Goal: Use online tool/utility: Utilize a website feature to perform a specific function

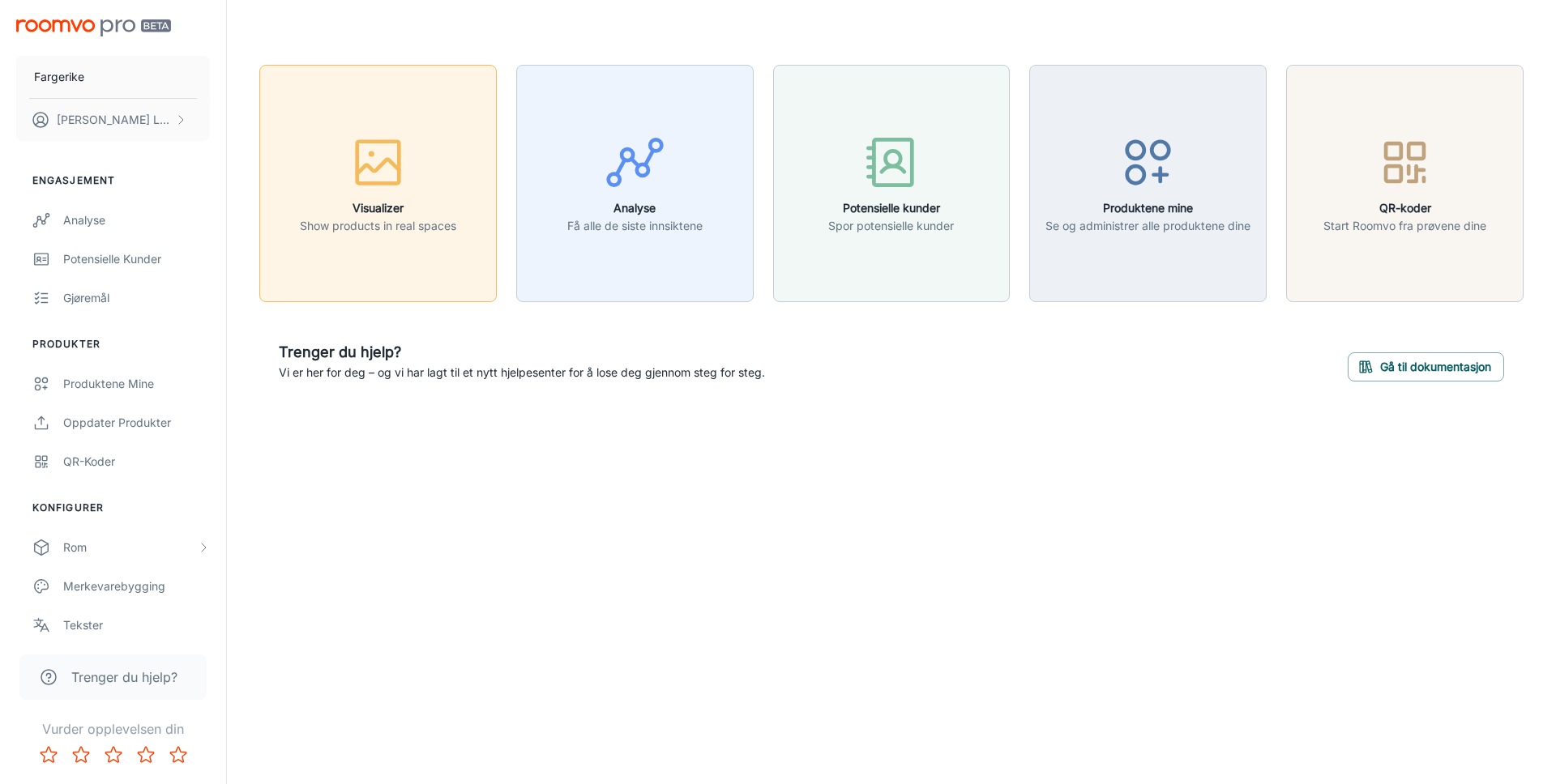
click at [411, 199] on h6 "Visualizer" at bounding box center [378, 208] width 157 height 18
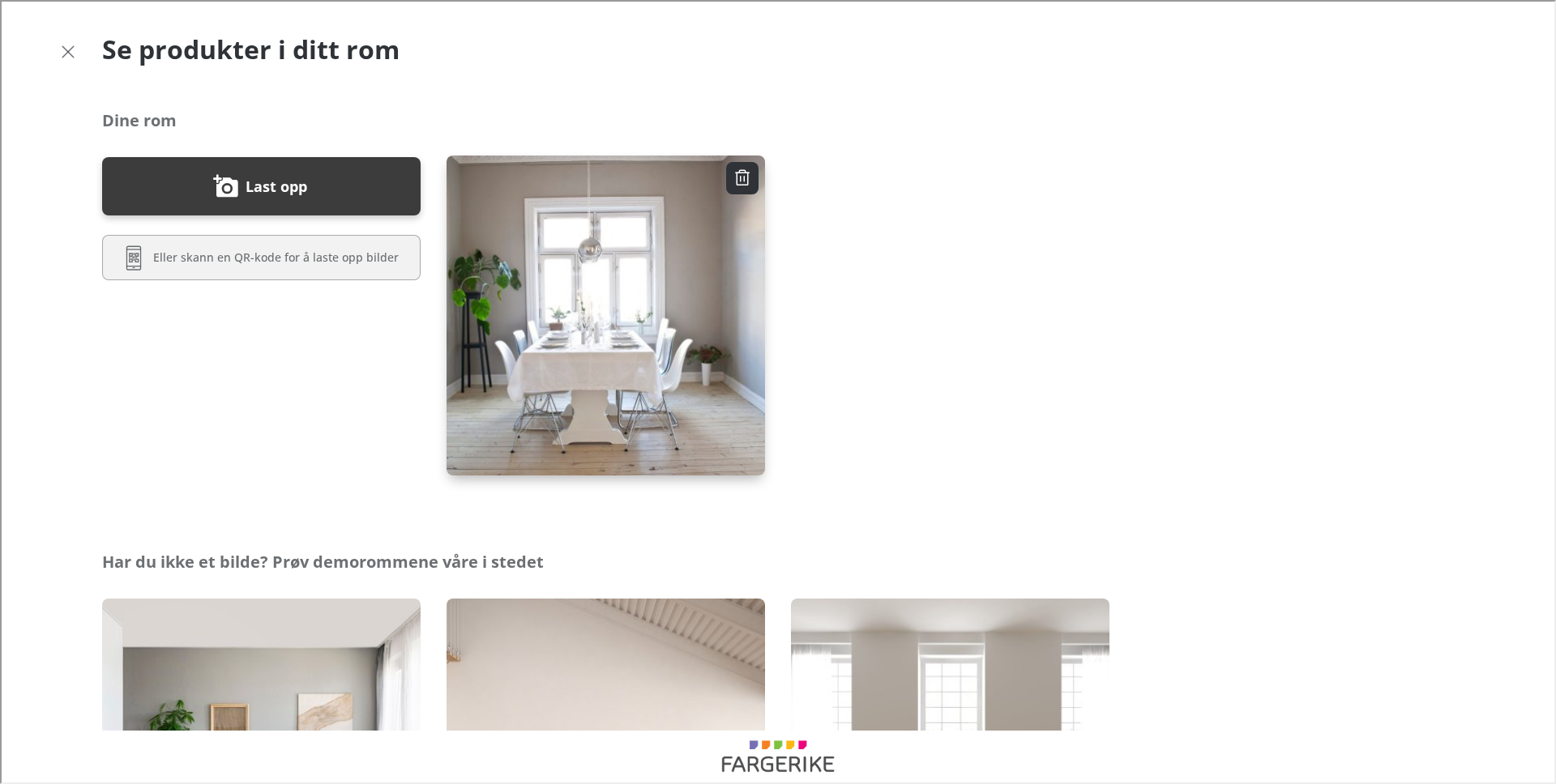
click at [657, 364] on img "button" at bounding box center [605, 315] width 322 height 323
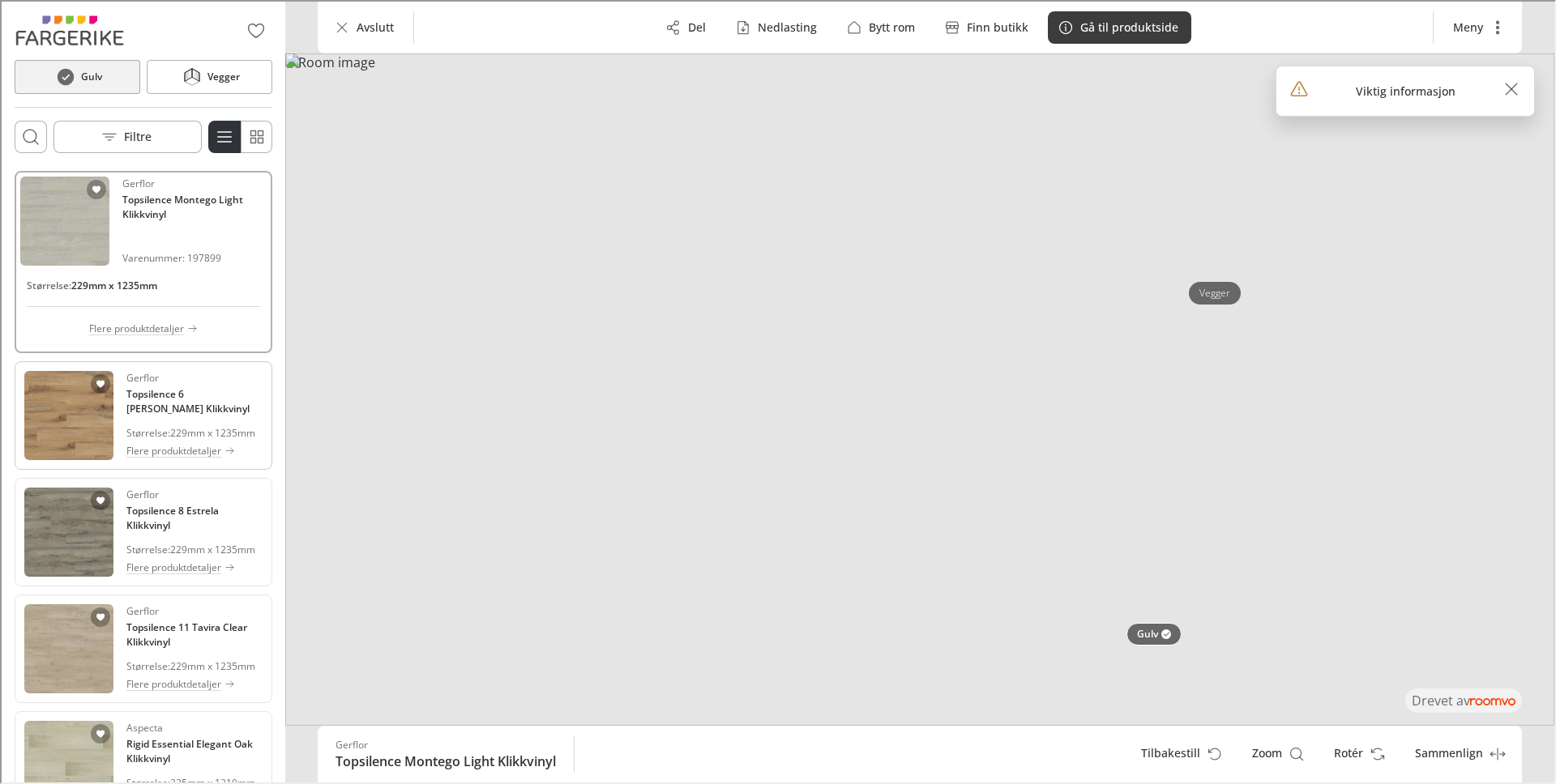
click at [192, 419] on div "Gerflor Topsilence 6 Ruivo Brown Klikkvinyl Størrelse : 229mm x 1235mm Flere pr…" at bounding box center [193, 413] width 136 height 89
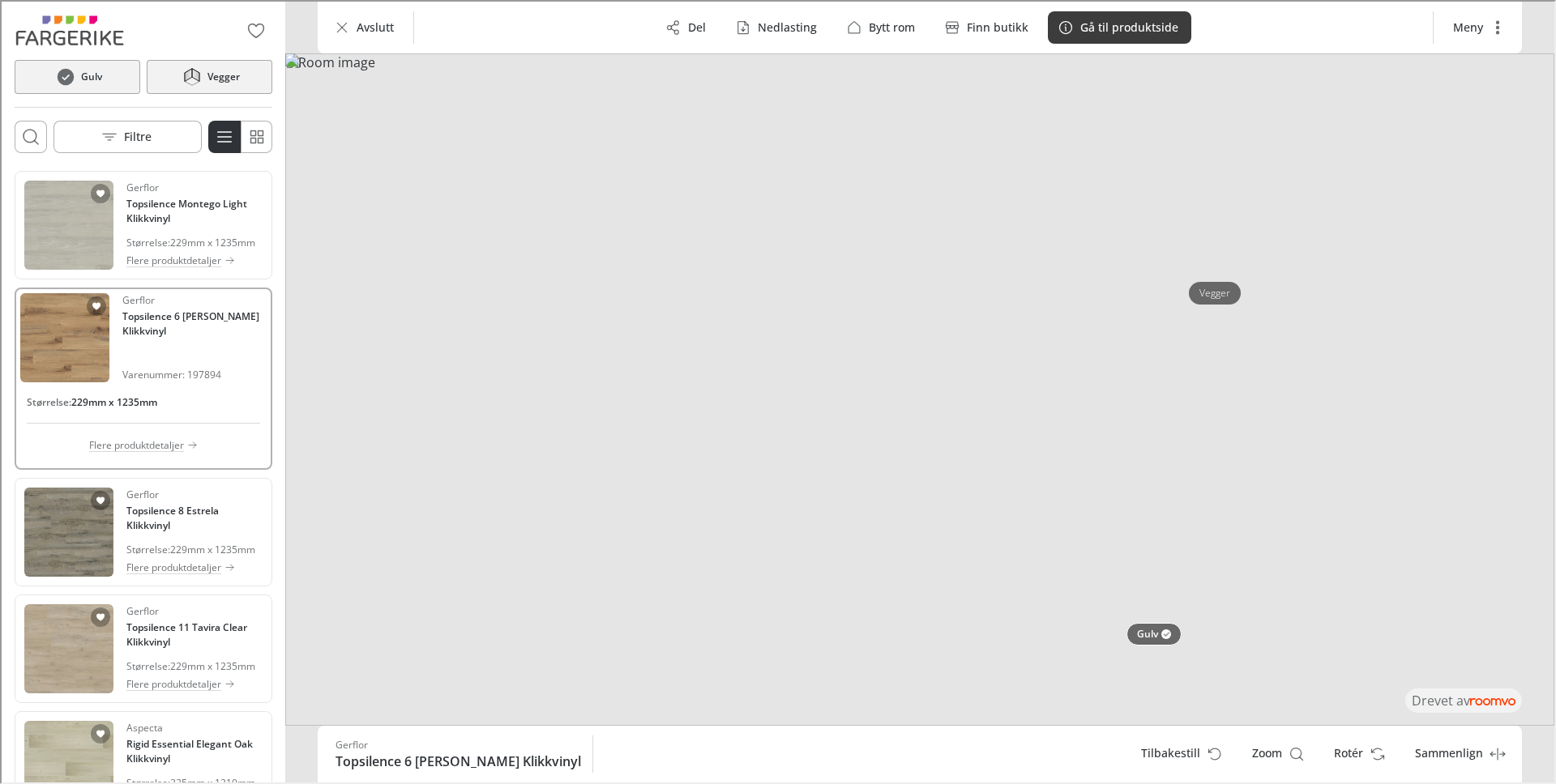
click at [210, 68] on h6 "Vegger" at bounding box center [222, 75] width 33 height 14
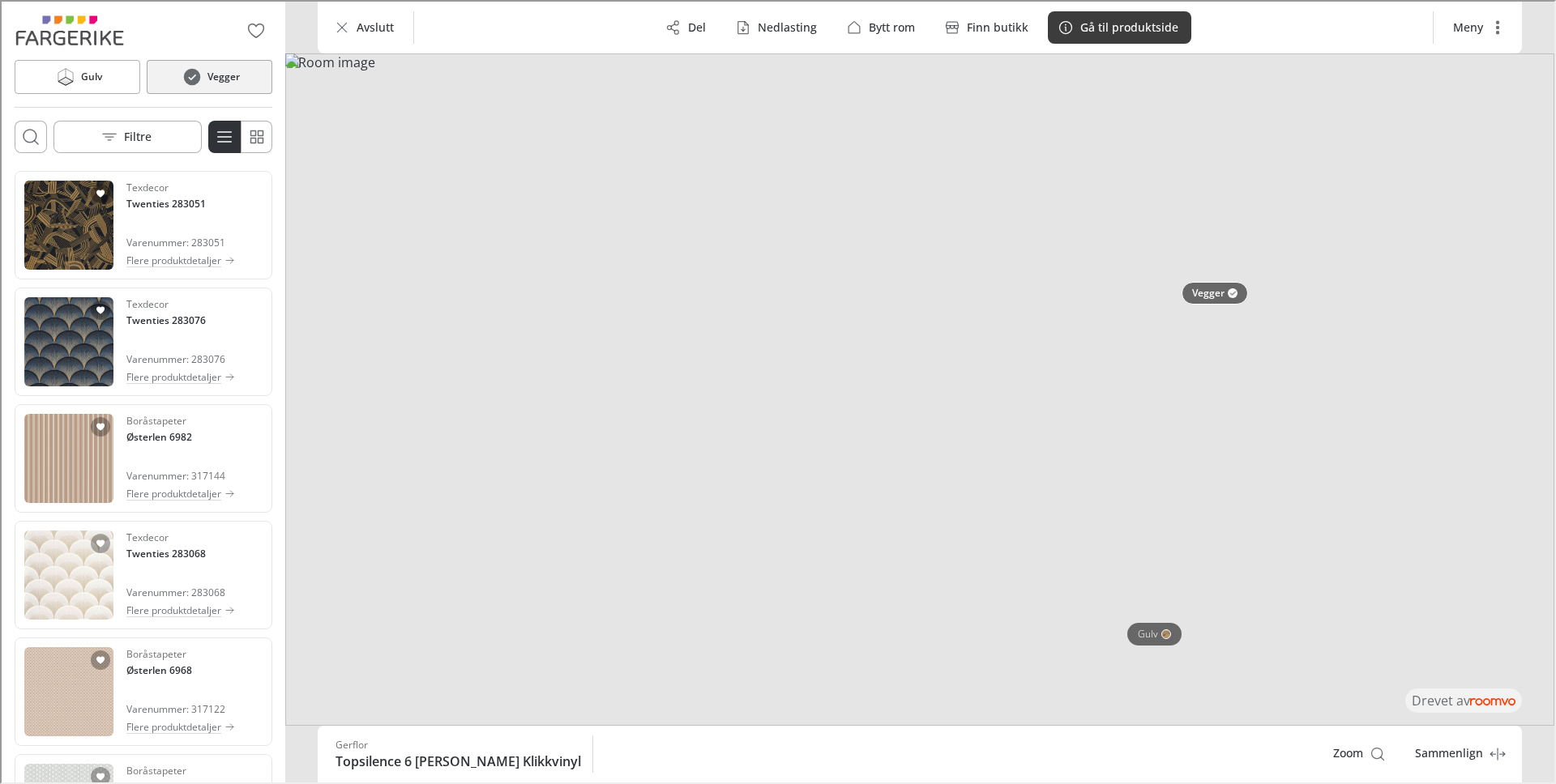
click at [333, 108] on img at bounding box center [918, 388] width 1269 height 673
click at [318, 183] on img at bounding box center [918, 388] width 1269 height 673
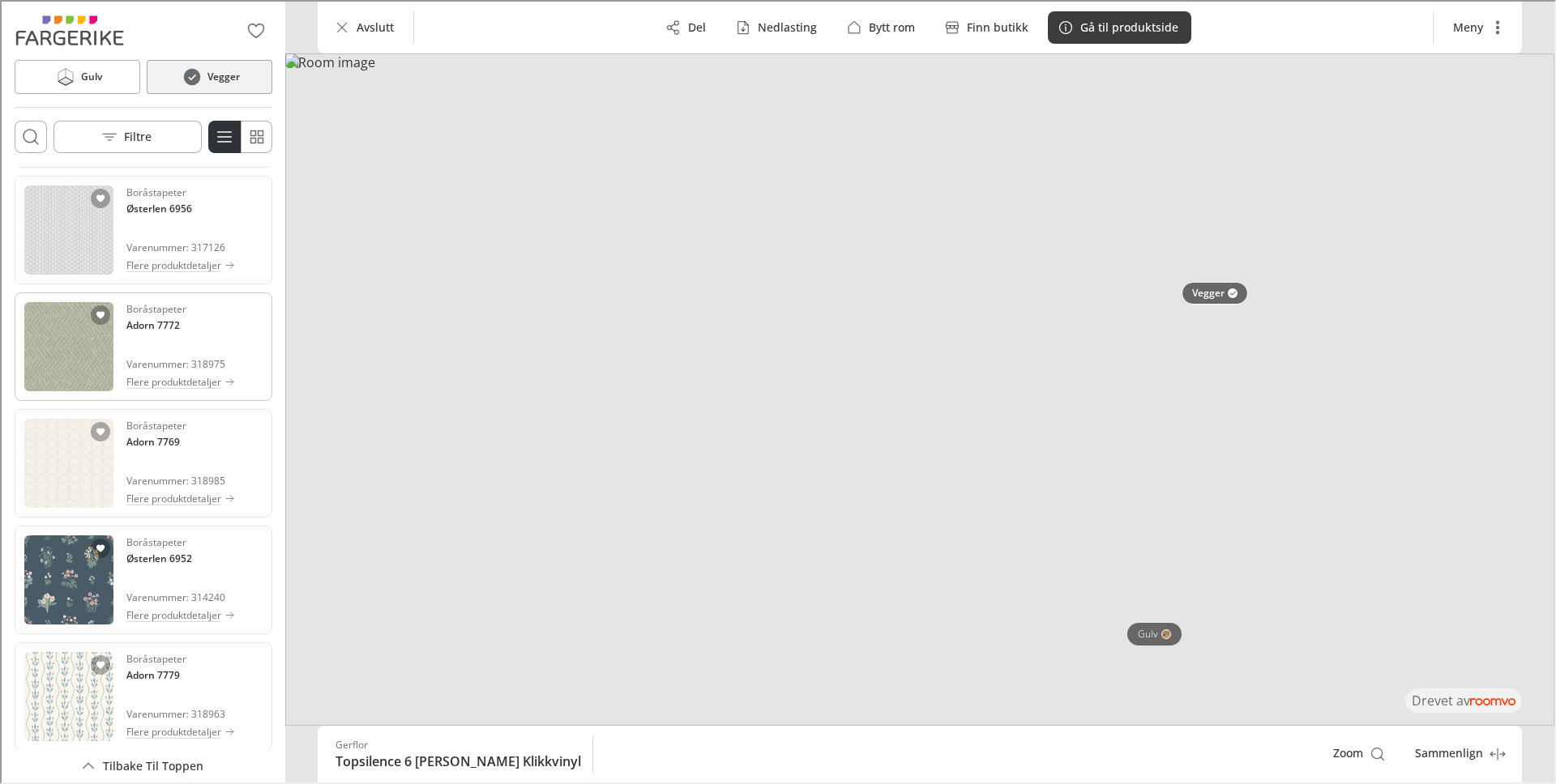
scroll to position [610, 0]
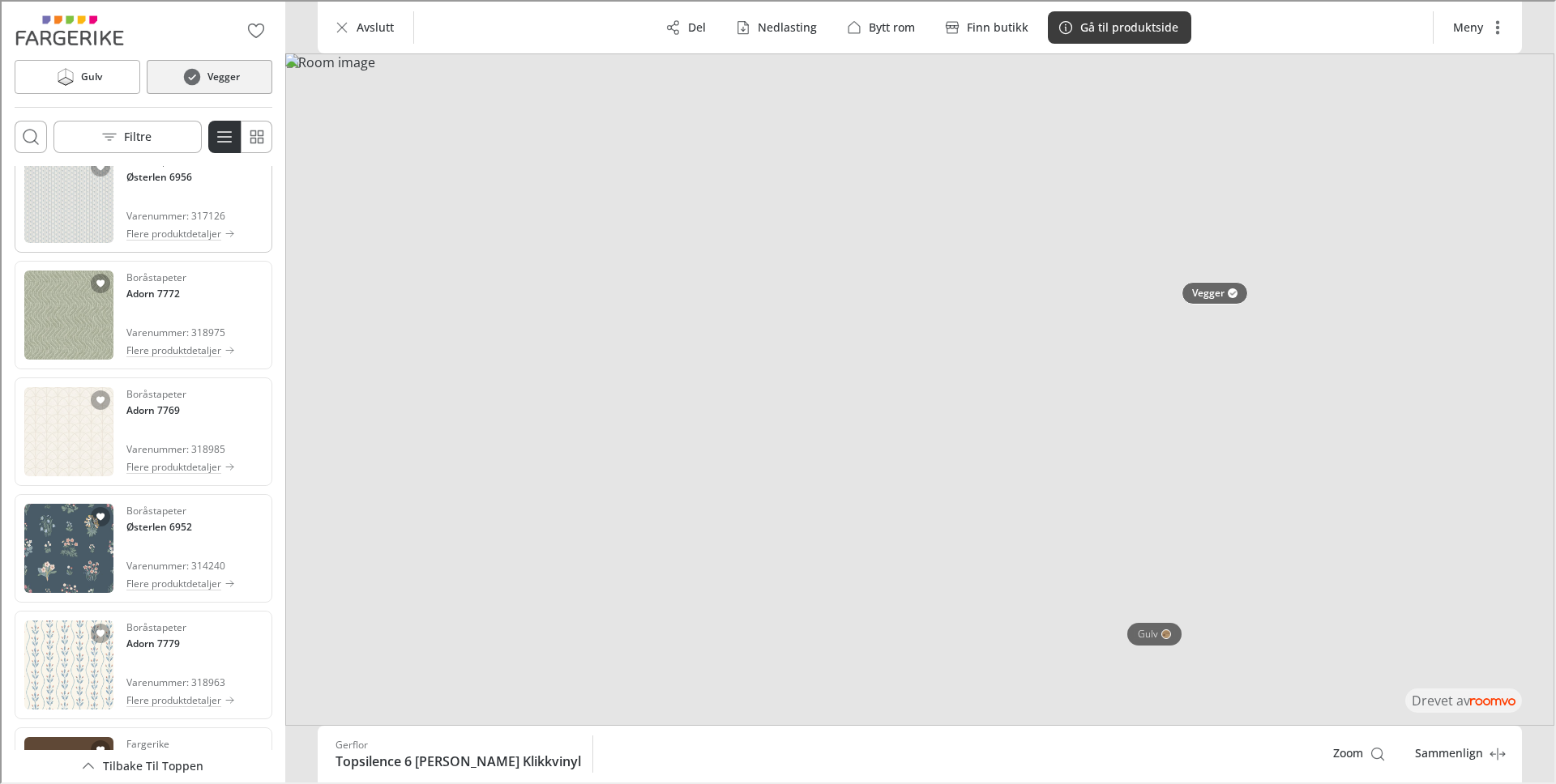
click at [155, 220] on span "Varenummer: 317126" at bounding box center [179, 214] width 109 height 14
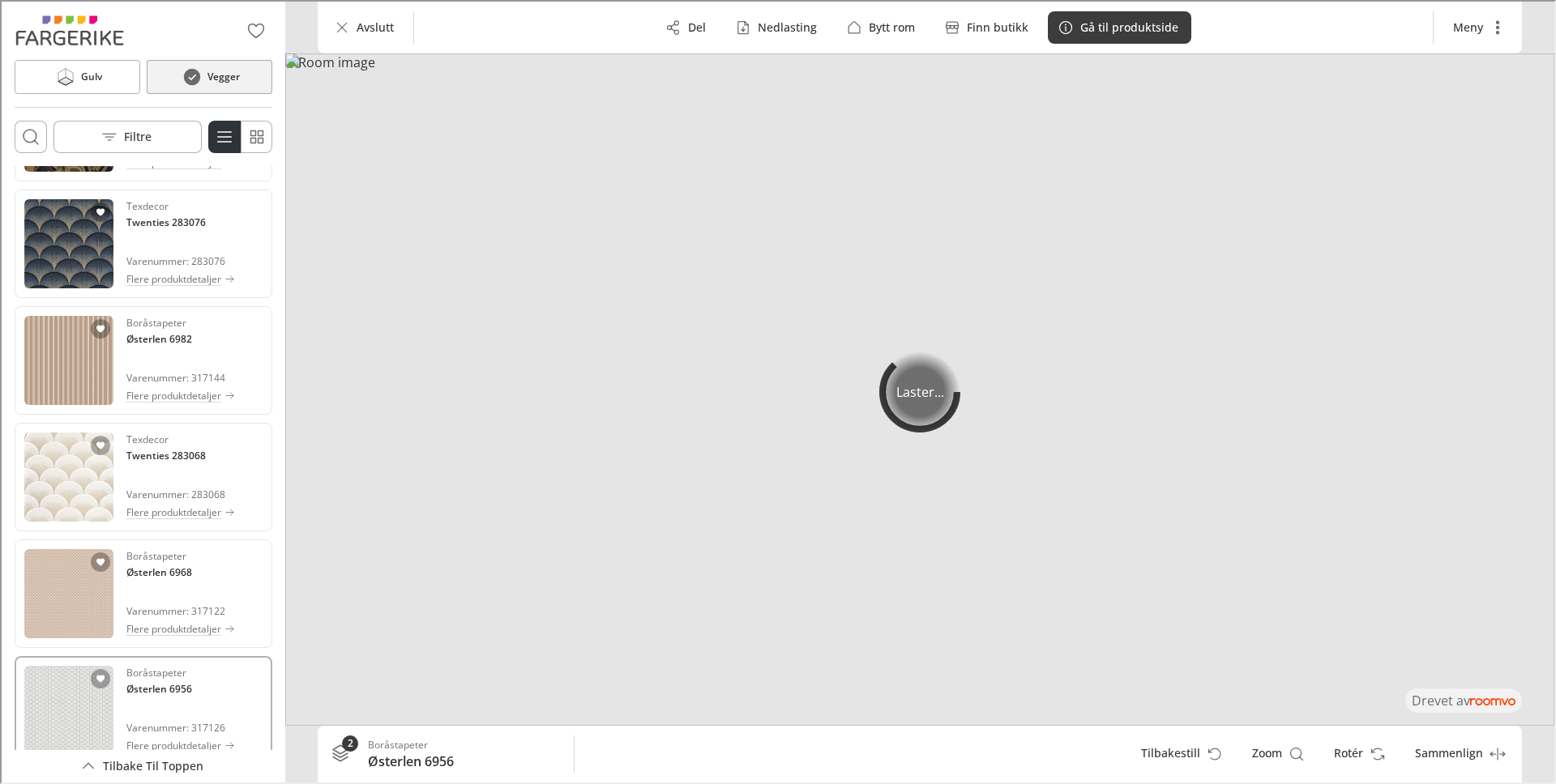
scroll to position [0, 0]
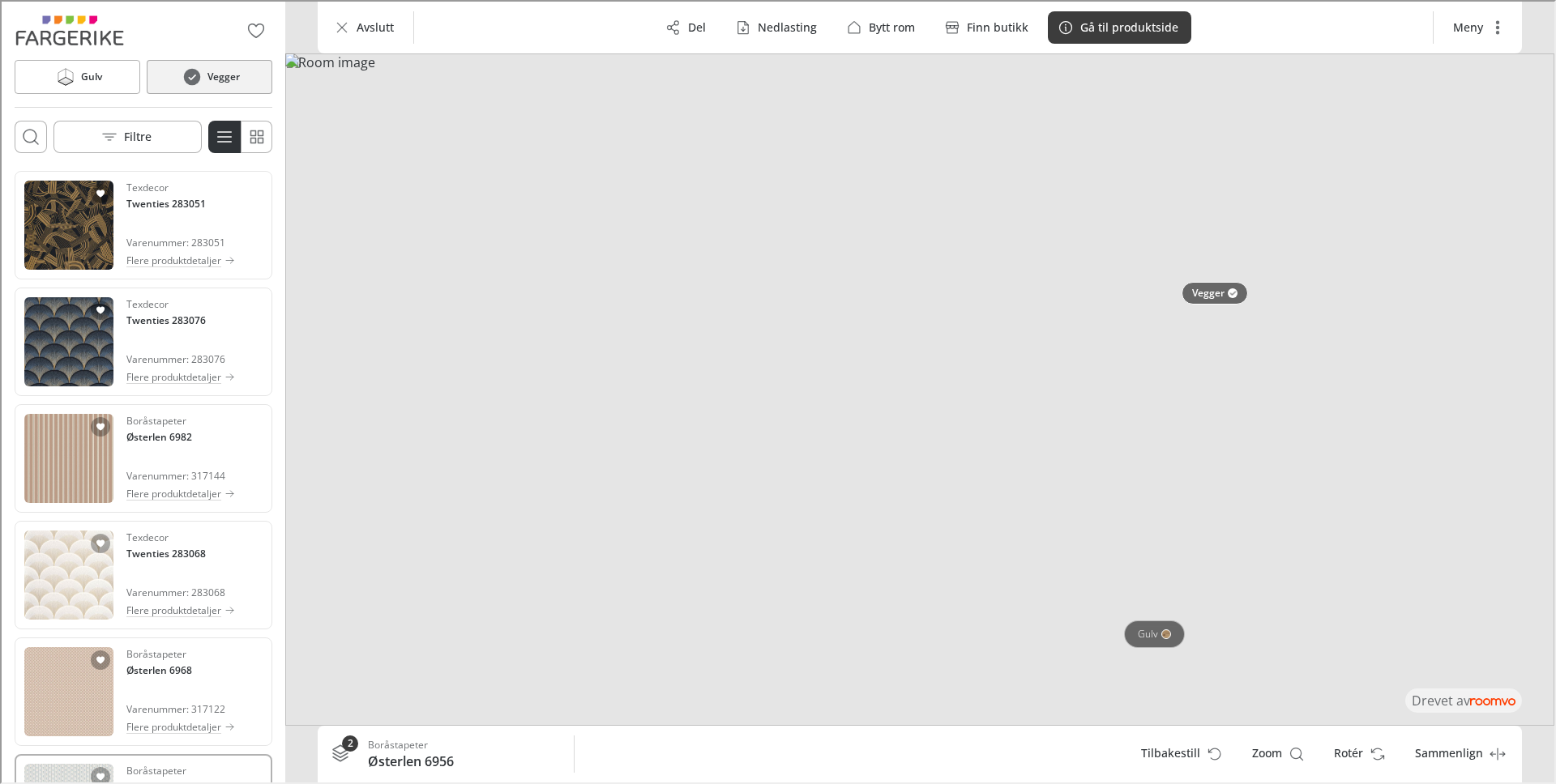
click at [1148, 638] on p "Gulv" at bounding box center [1146, 633] width 20 height 13
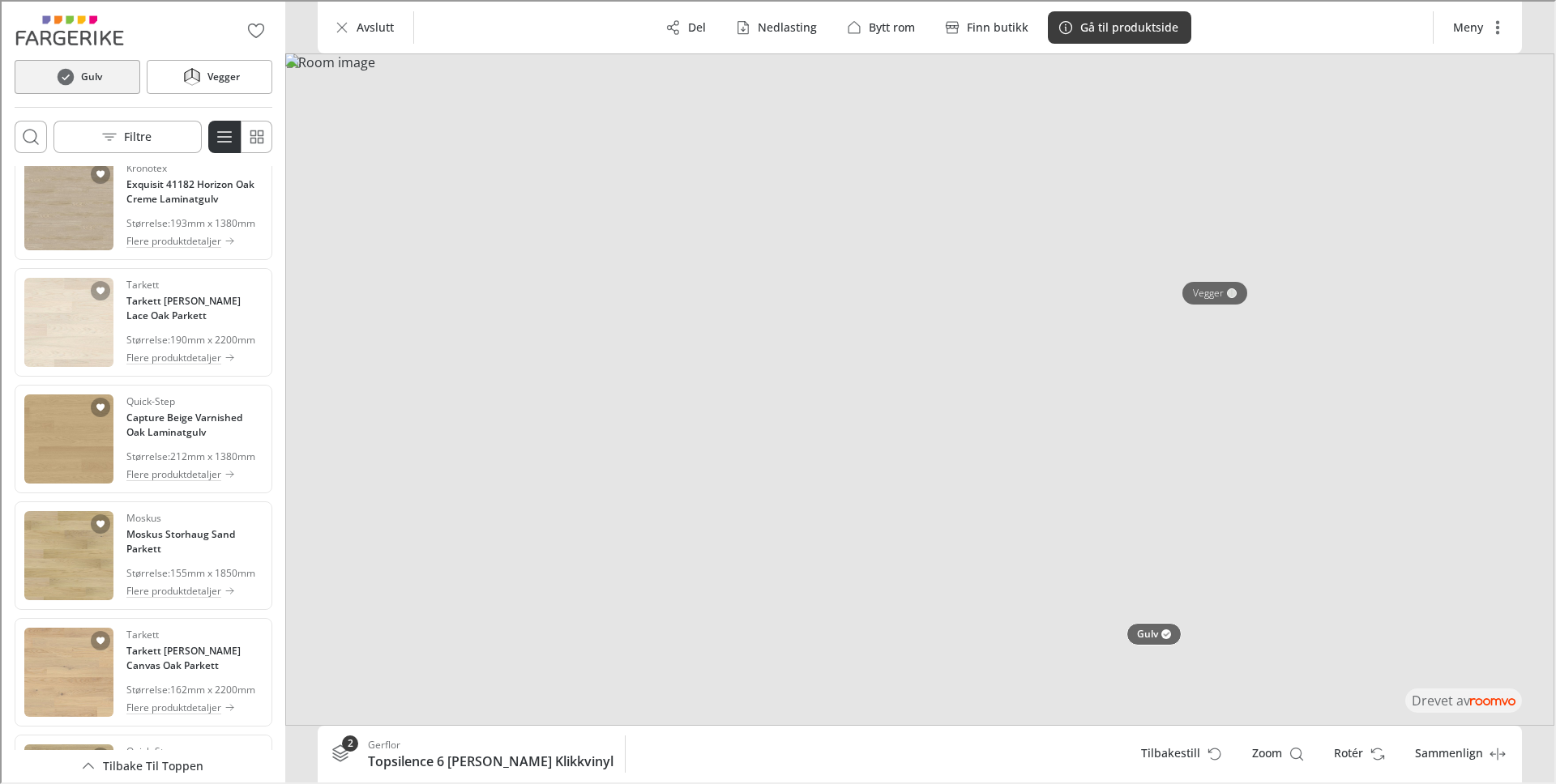
scroll to position [3810, 0]
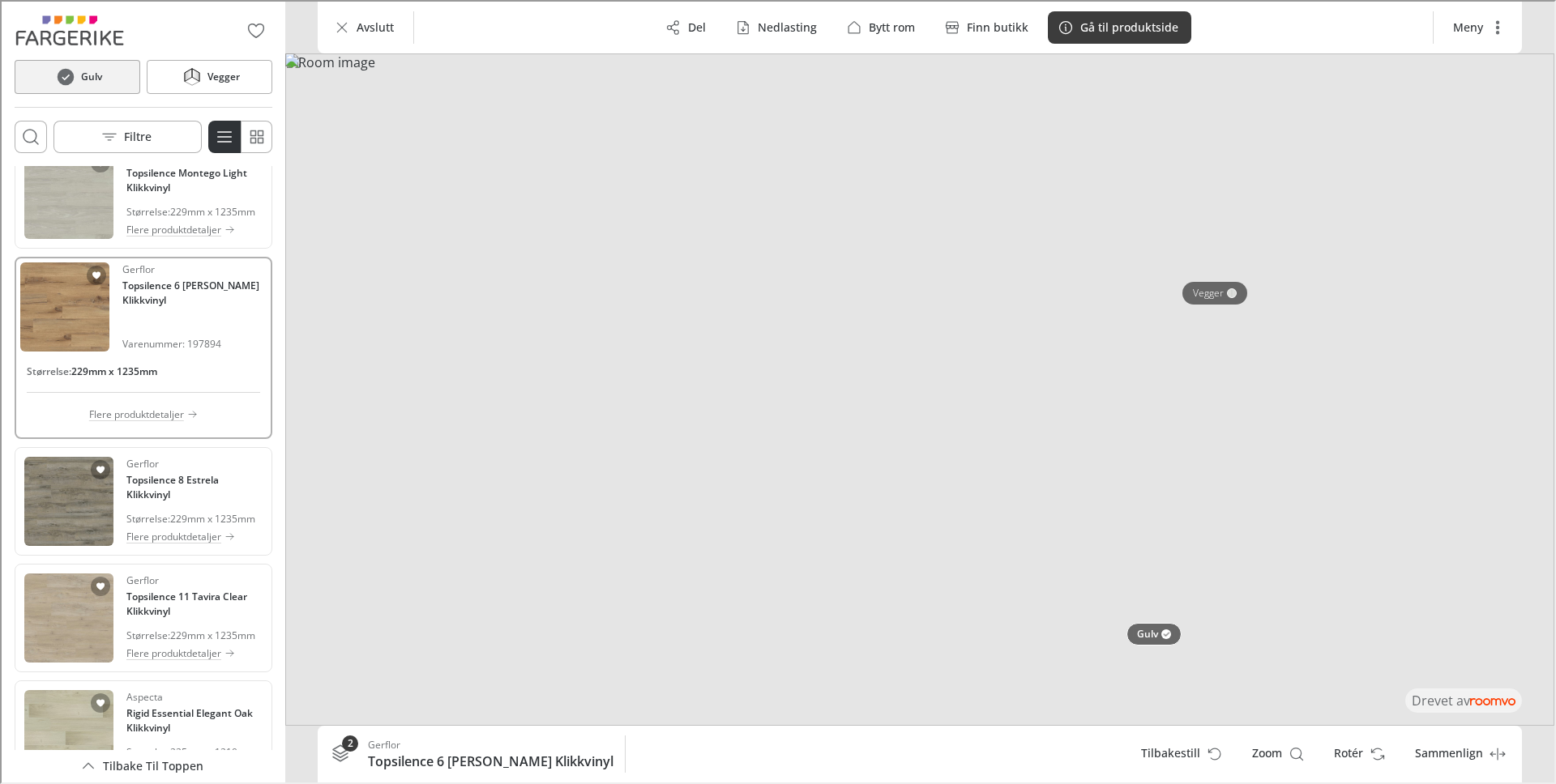
scroll to position [0, 0]
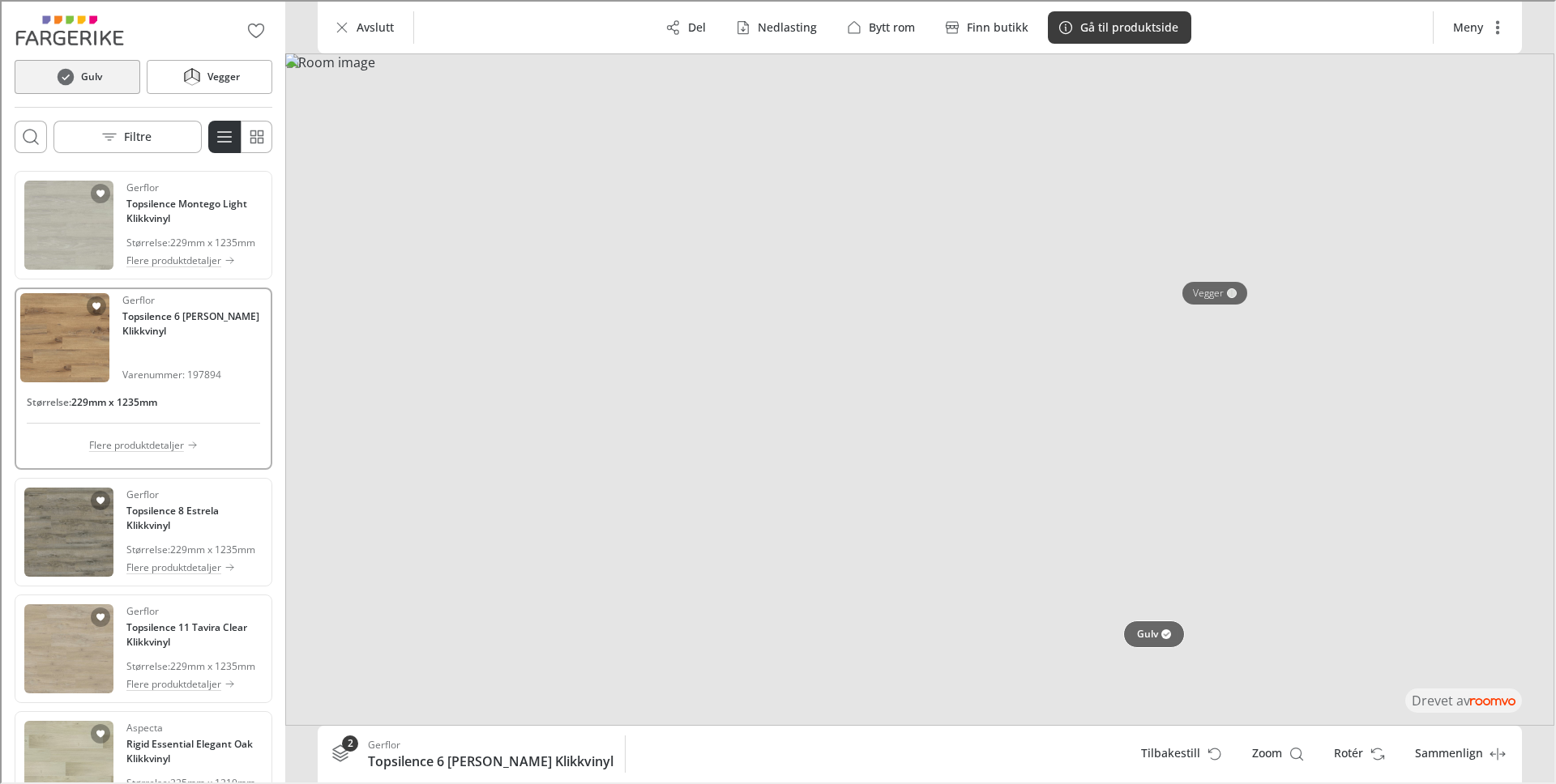
click at [1136, 634] on p "Gulv" at bounding box center [1146, 633] width 21 height 13
click at [1136, 634] on p "Gulv" at bounding box center [1146, 633] width 20 height 13
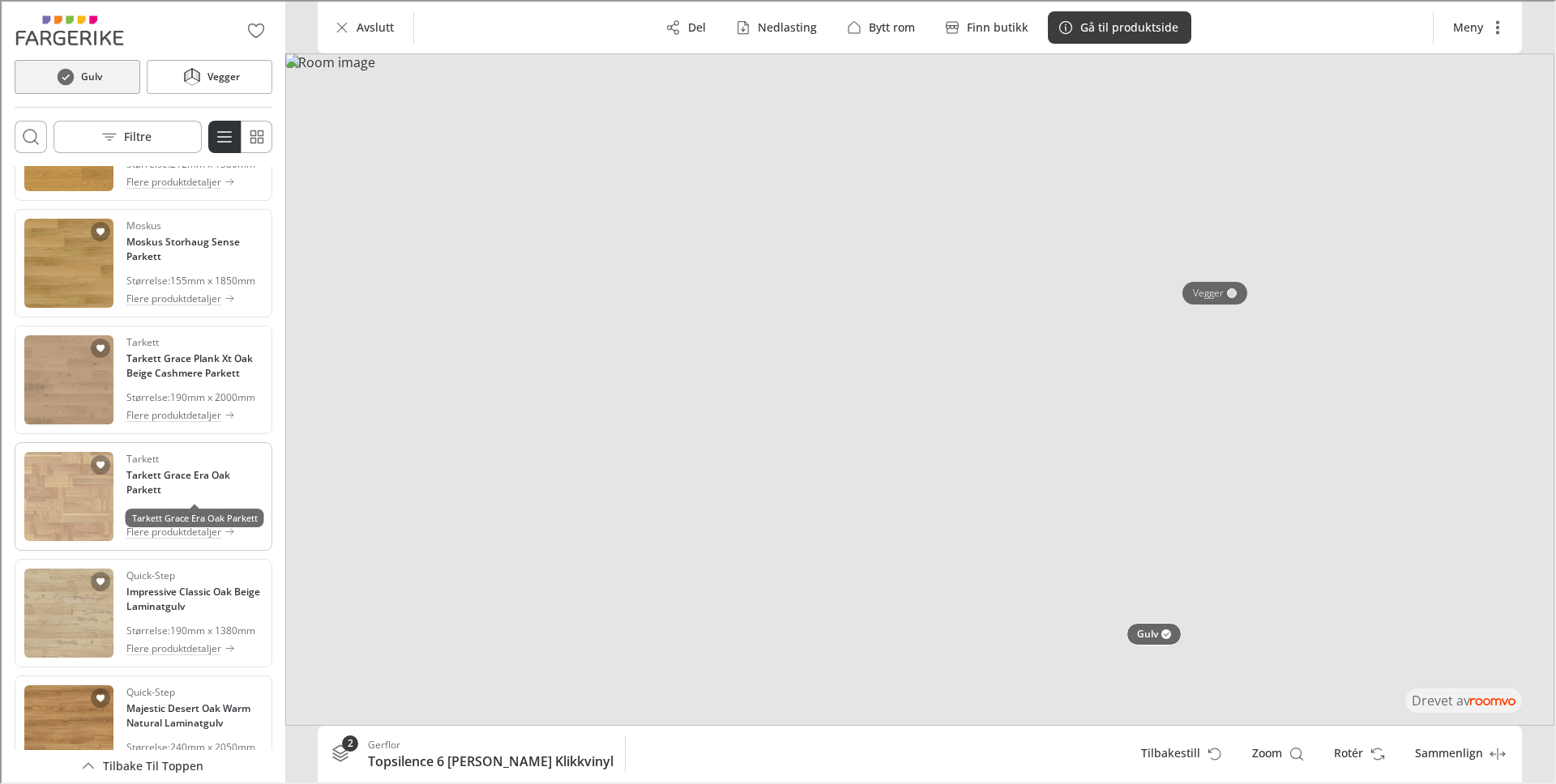
click at [172, 478] on h4 "Tarkett Grace Era Oak Parkett" at bounding box center [193, 481] width 136 height 29
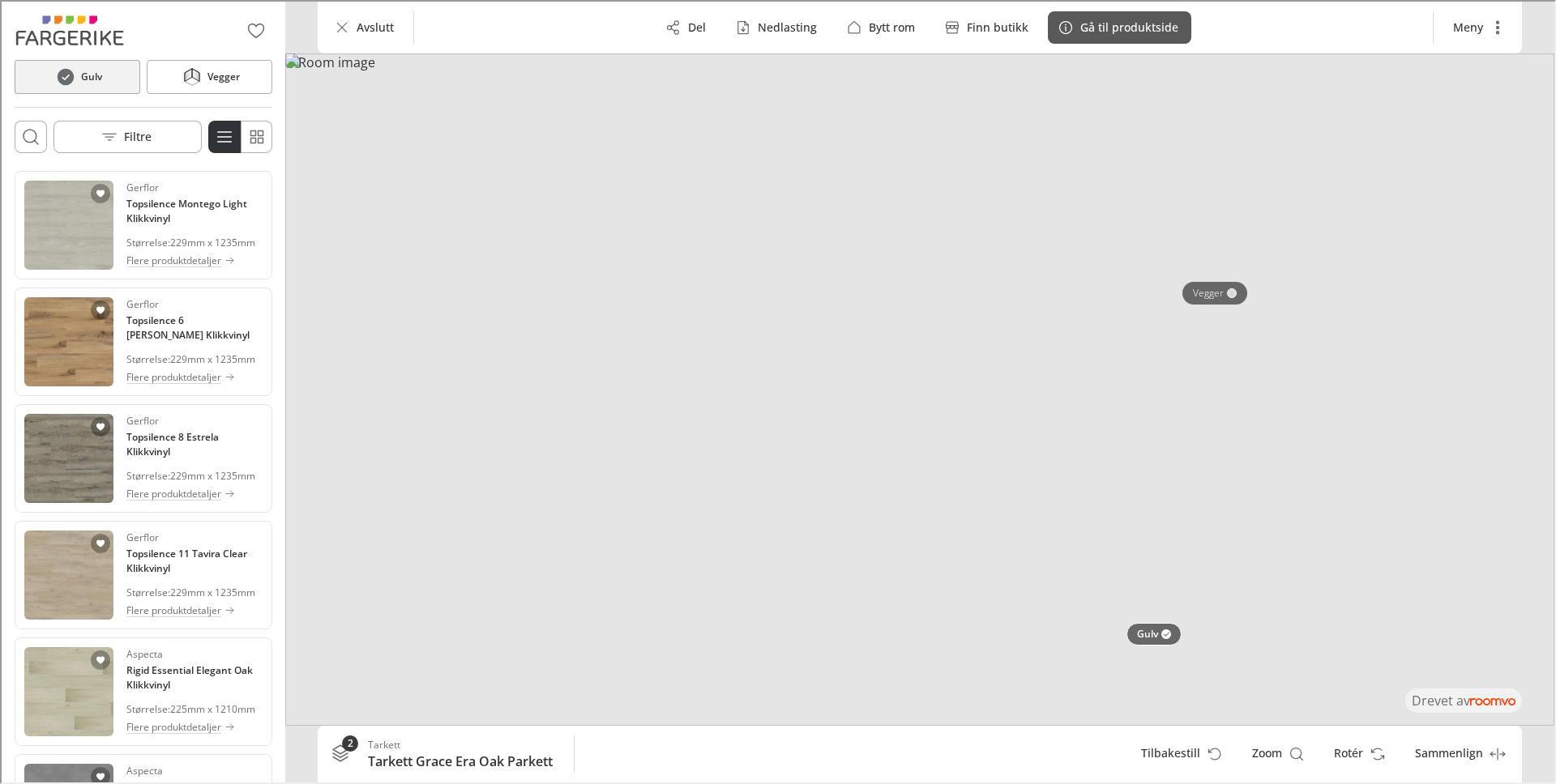
click at [1100, 20] on p "Gå til produktside" at bounding box center [1127, 26] width 98 height 16
click at [190, 324] on h4 "Topsilence 6 Ruivo Brown Klikkvinyl" at bounding box center [193, 327] width 136 height 29
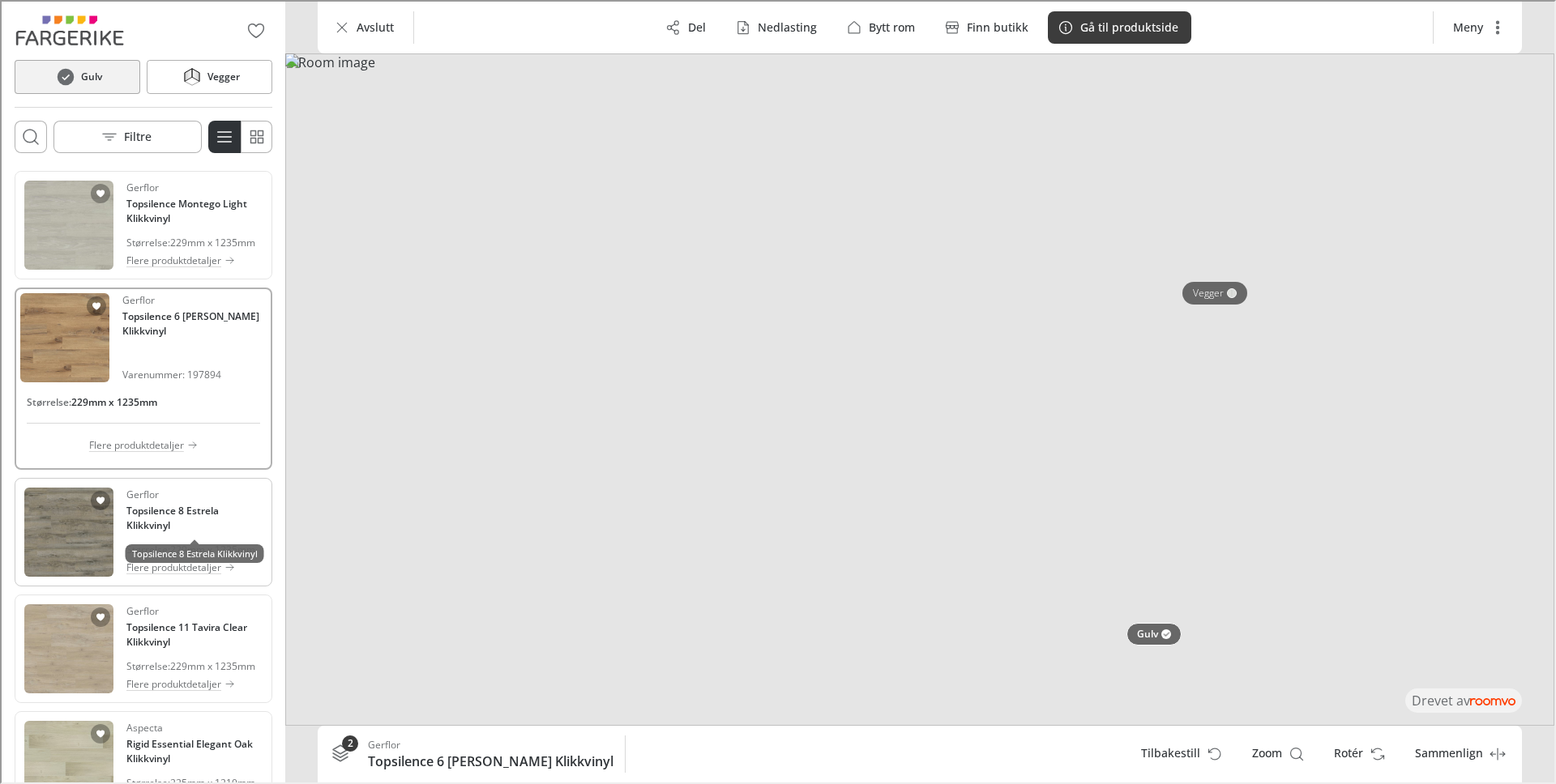
click at [218, 514] on h4 "Topsilence 8 Estrela Klikkvinyl" at bounding box center [193, 517] width 136 height 29
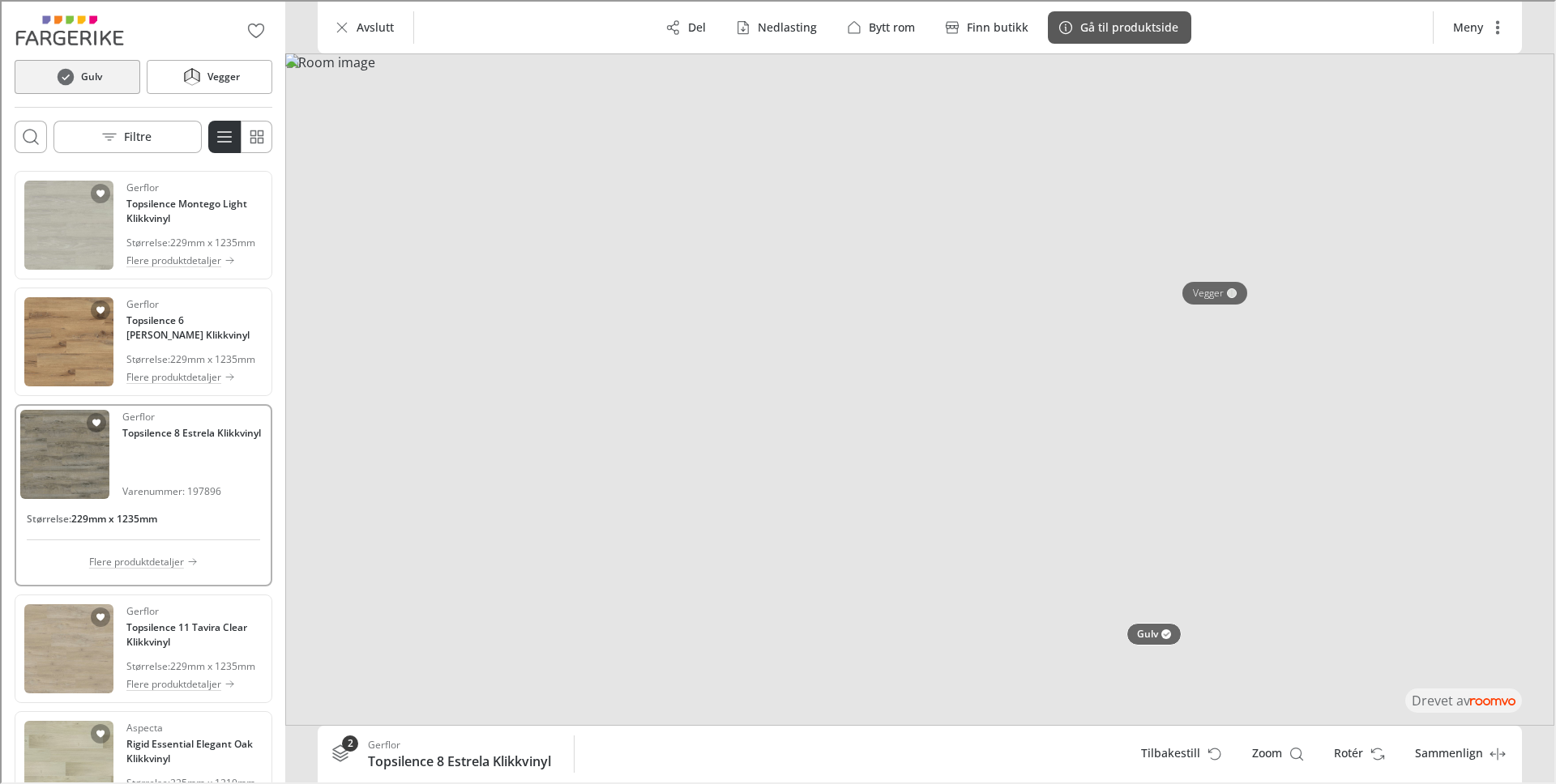
click at [1098, 14] on button "Gå til produktside" at bounding box center [1117, 26] width 143 height 33
click at [171, 348] on div "Gerflor Topsilence 6 Ruivo Brown Klikkvinyl Størrelse : 229mm x 1235mm Flere pr…" at bounding box center [193, 340] width 136 height 89
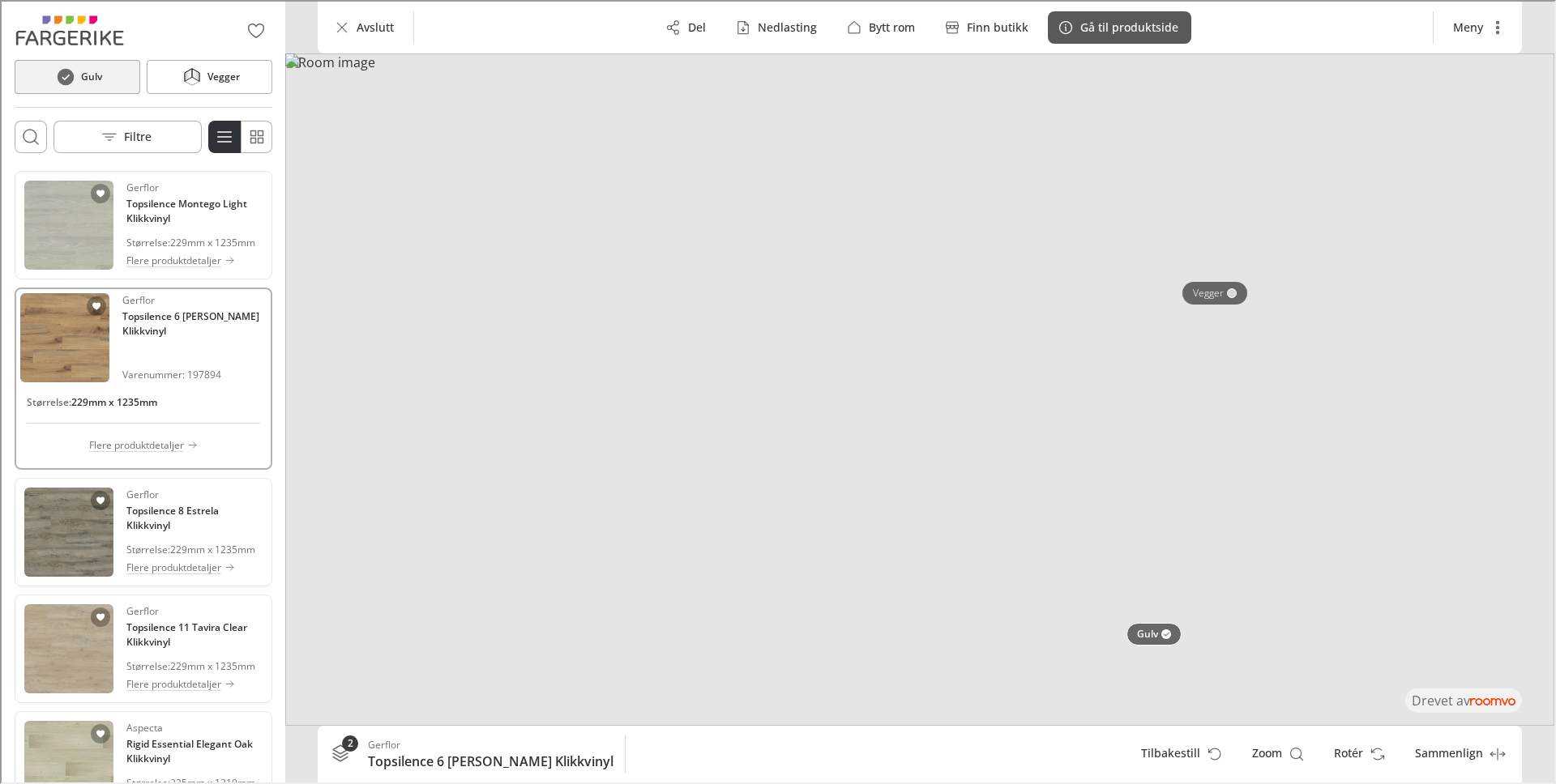
click at [1110, 32] on p "Gå til produktside" at bounding box center [1127, 26] width 98 height 16
click at [204, 234] on p "229mm x 1235mm" at bounding box center [210, 241] width 86 height 14
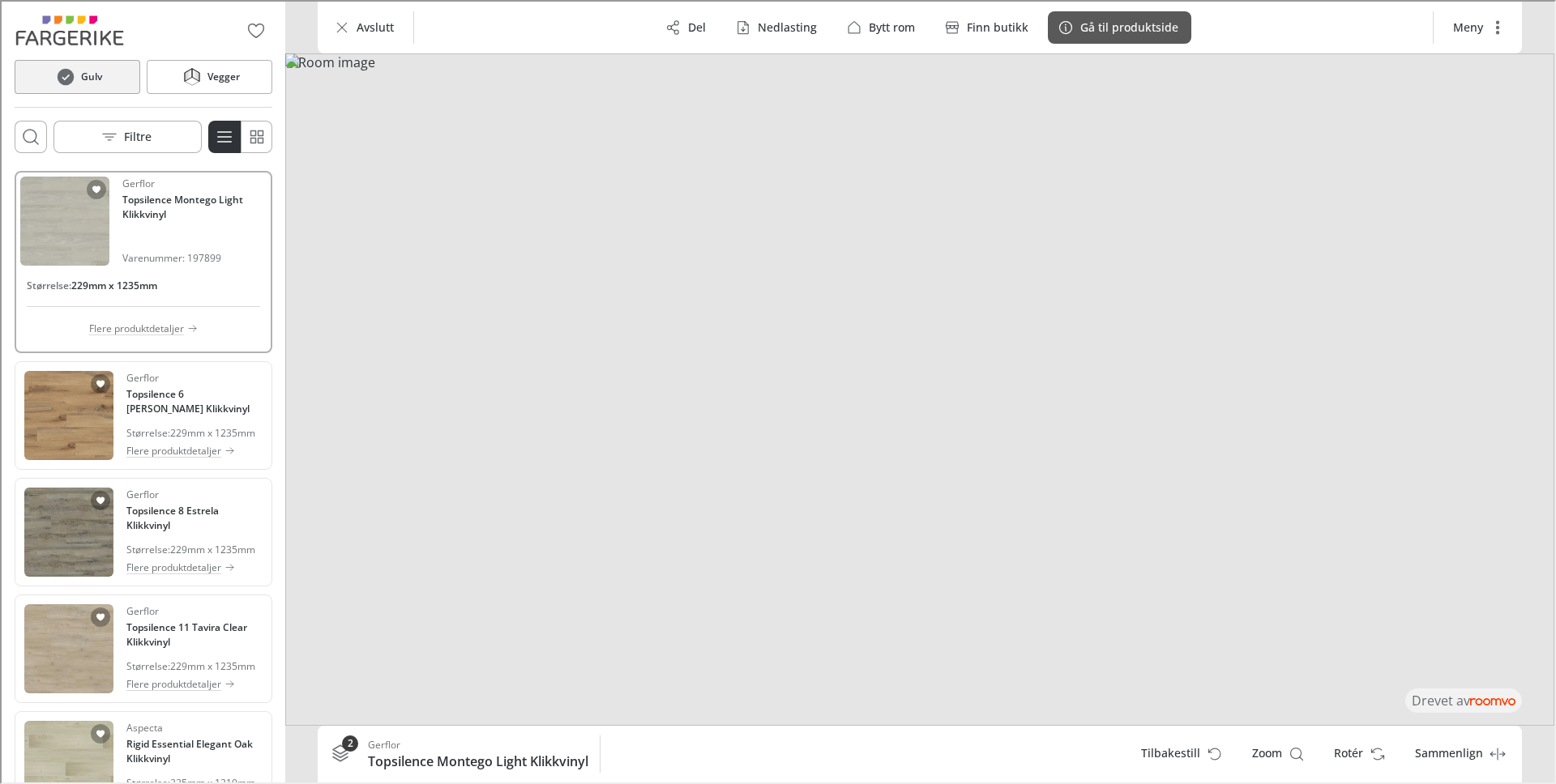
click at [1102, 21] on p "Gå til produktside" at bounding box center [1127, 26] width 98 height 16
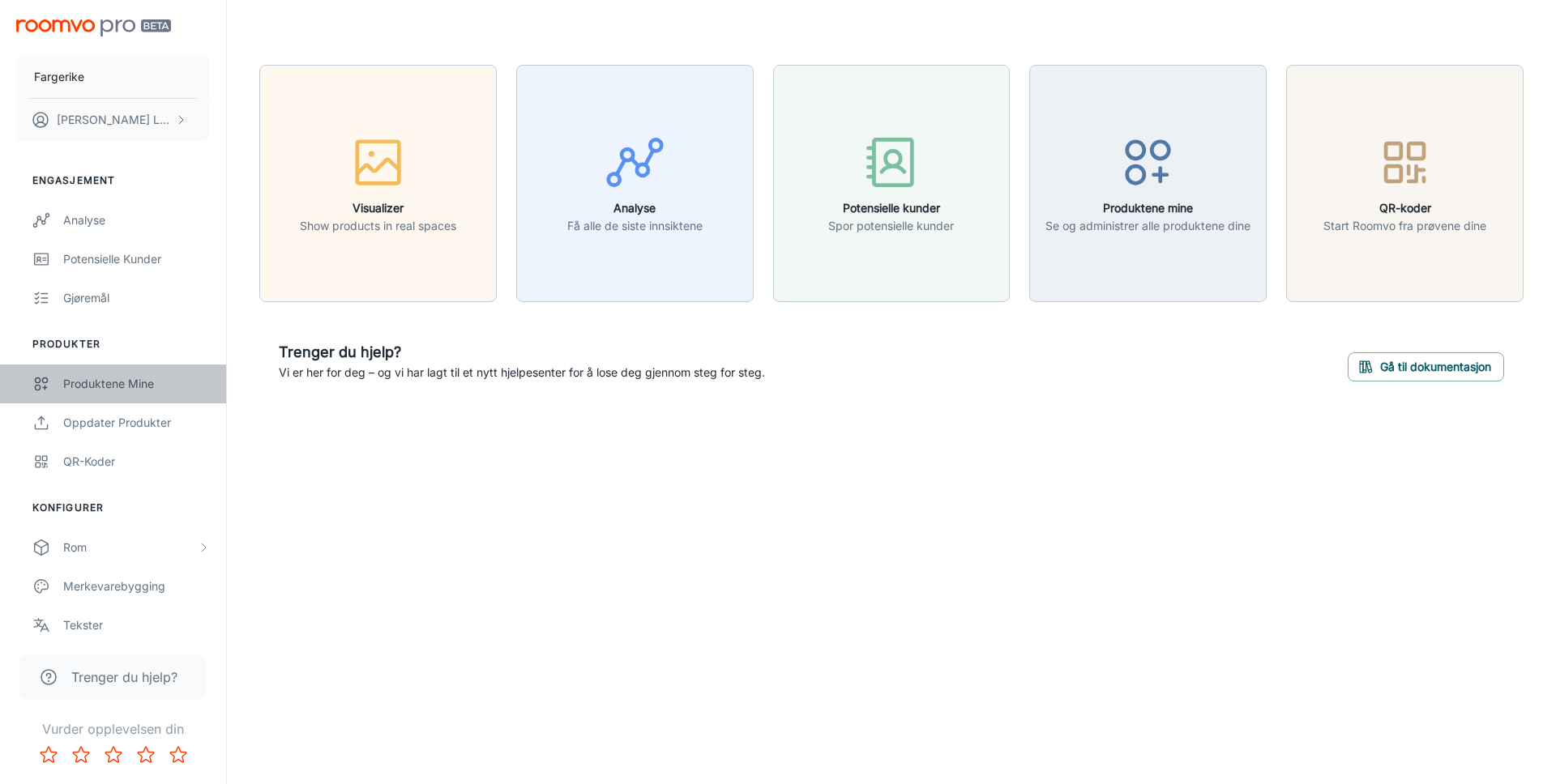
click at [98, 387] on div "Produktene mine" at bounding box center [136, 383] width 147 height 18
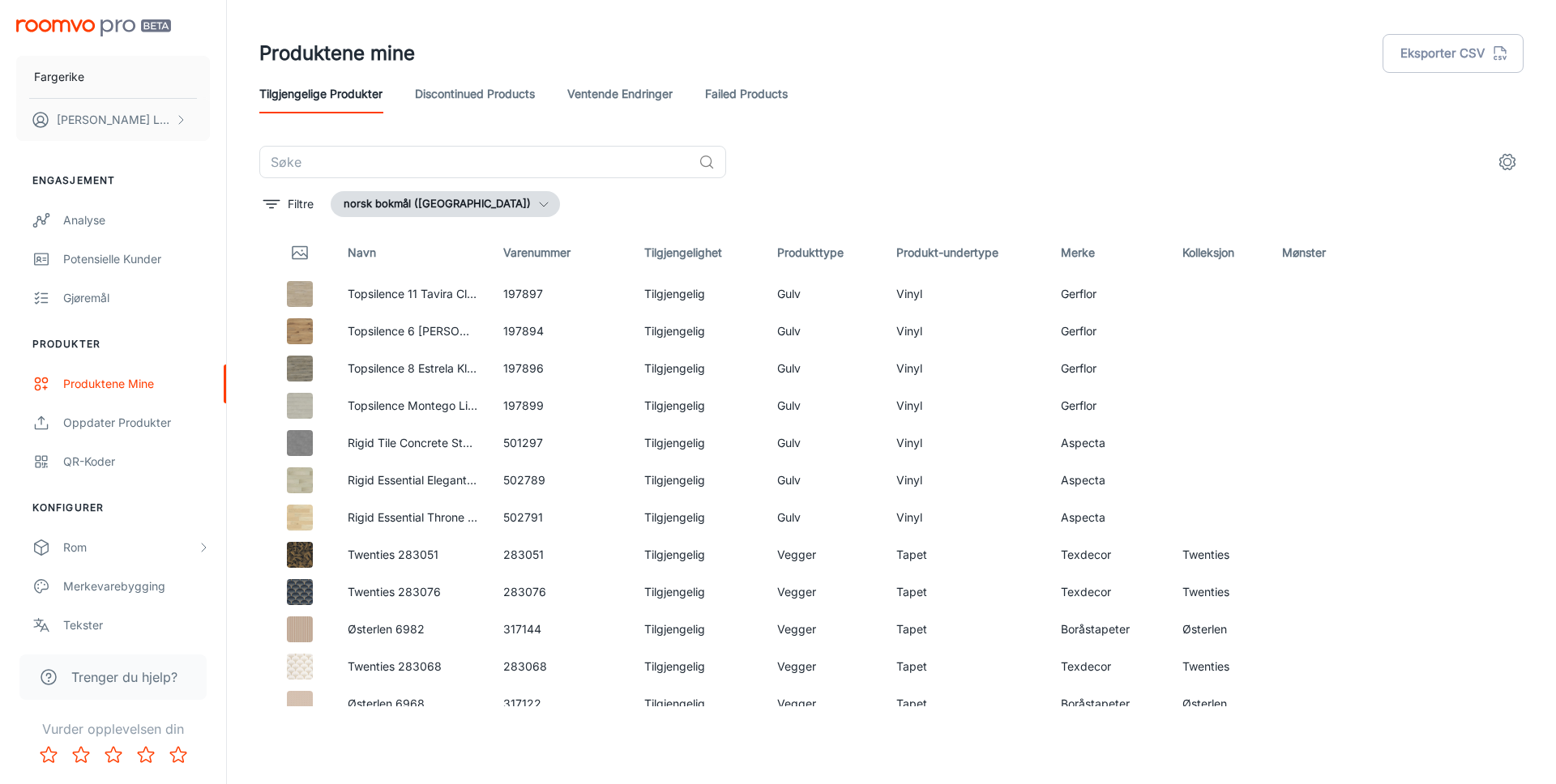
click at [629, 194] on div "Filtre norsk bokmål (Norge)" at bounding box center [891, 204] width 1264 height 26
click at [285, 207] on button "Filtre" at bounding box center [288, 204] width 59 height 26
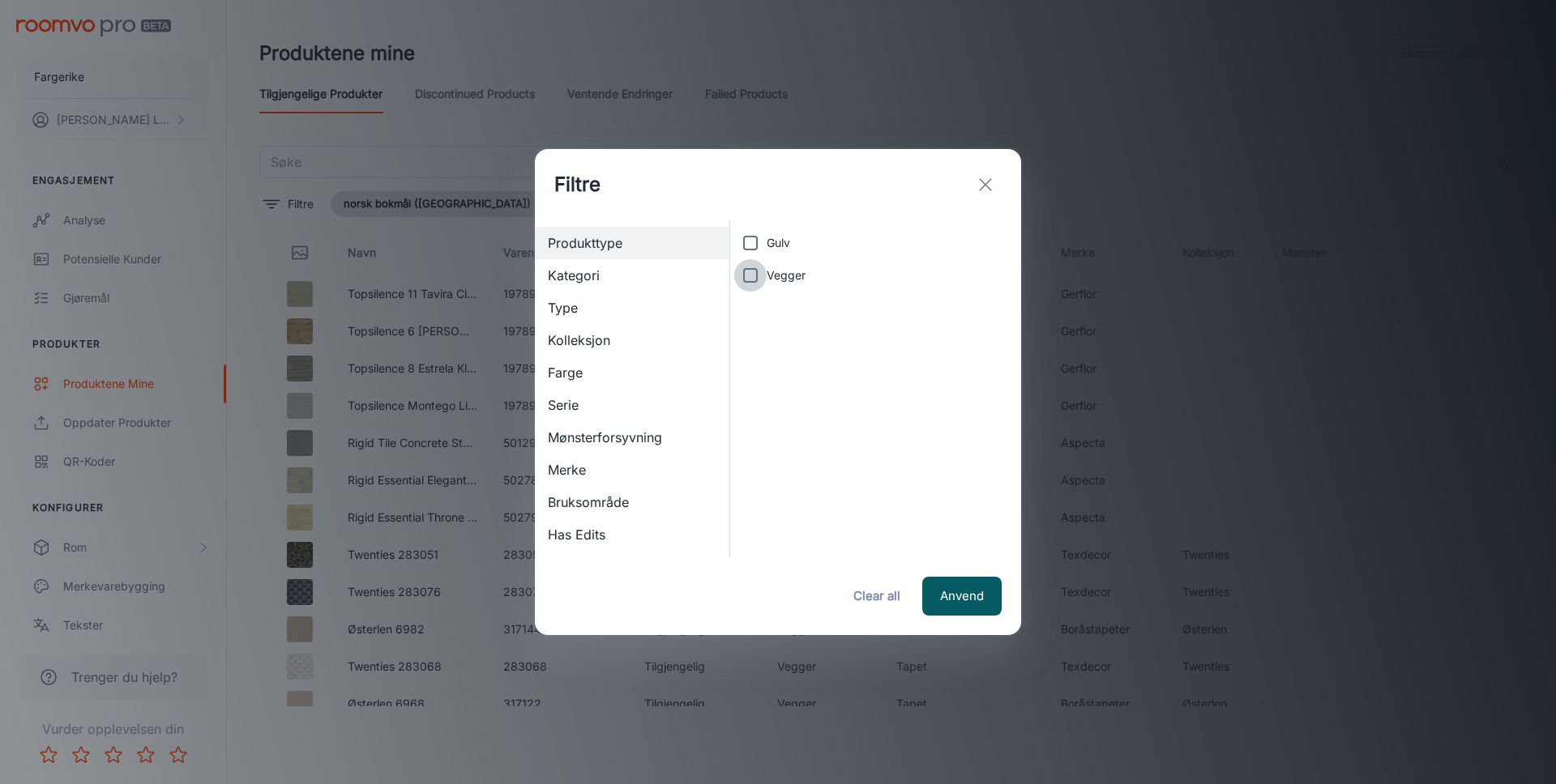
click at [751, 276] on input "Vegger" at bounding box center [751, 276] width 33 height 33
click at [793, 276] on span "Vegger" at bounding box center [786, 275] width 38 height 18
click at [767, 276] on input "Vegger" at bounding box center [751, 276] width 33 height 33
click at [793, 276] on span "Vegger" at bounding box center [786, 275] width 38 height 18
click at [767, 276] on input "Vegger" at bounding box center [751, 276] width 33 height 33
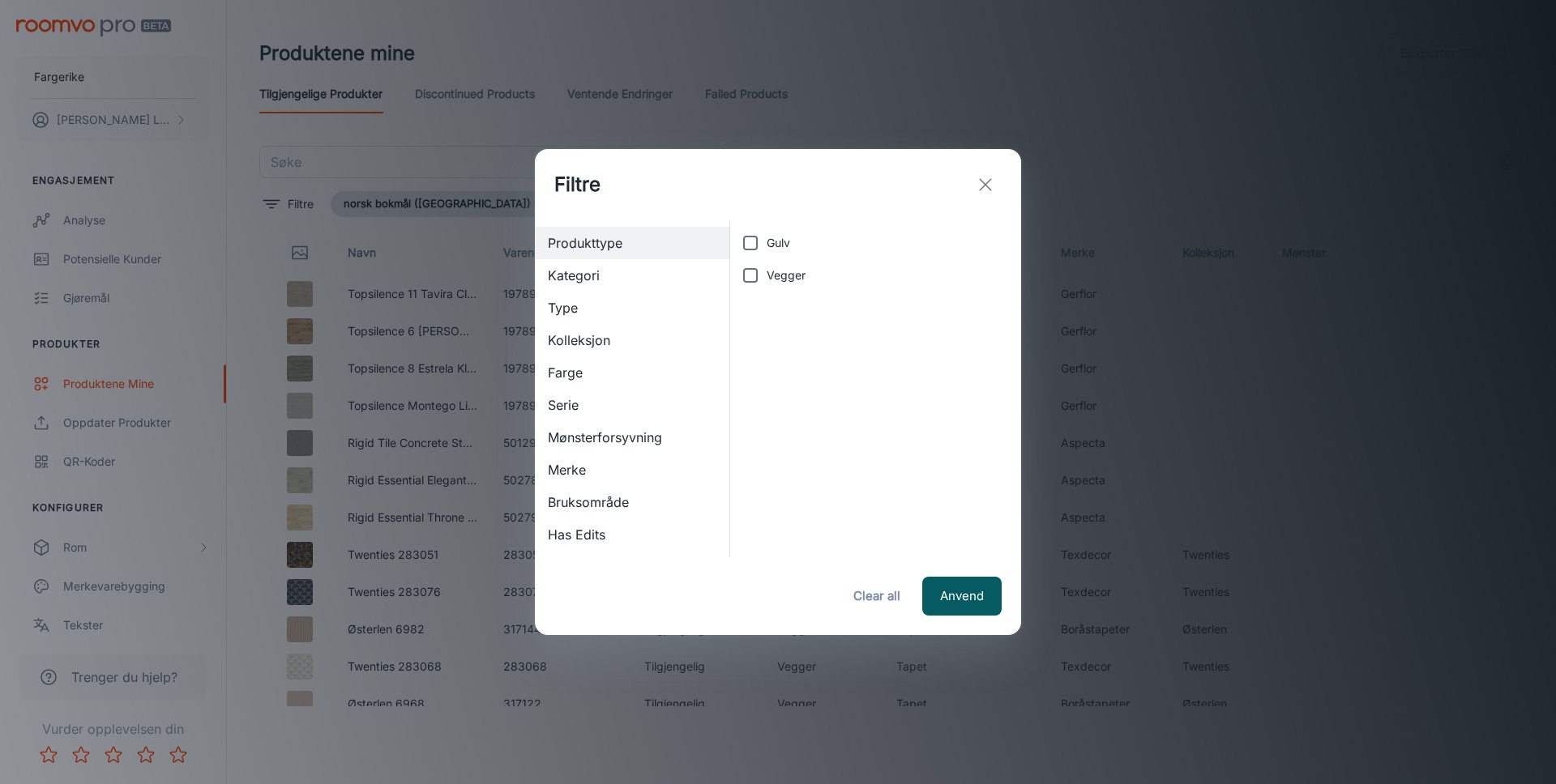
checkbox input "true"
click at [986, 595] on button "Anvend" at bounding box center [961, 596] width 80 height 38
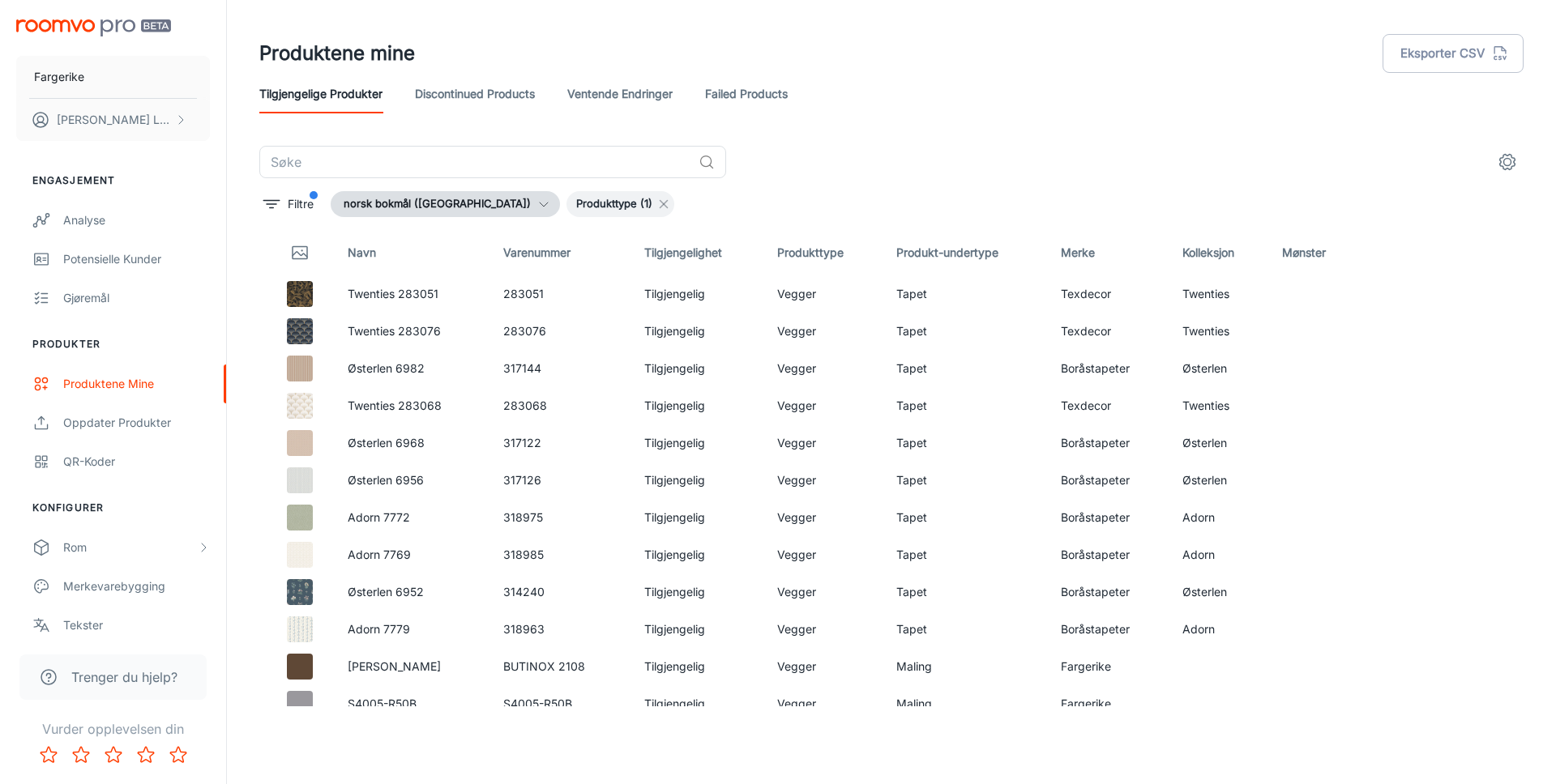
click at [657, 200] on icon at bounding box center [663, 204] width 12 height 12
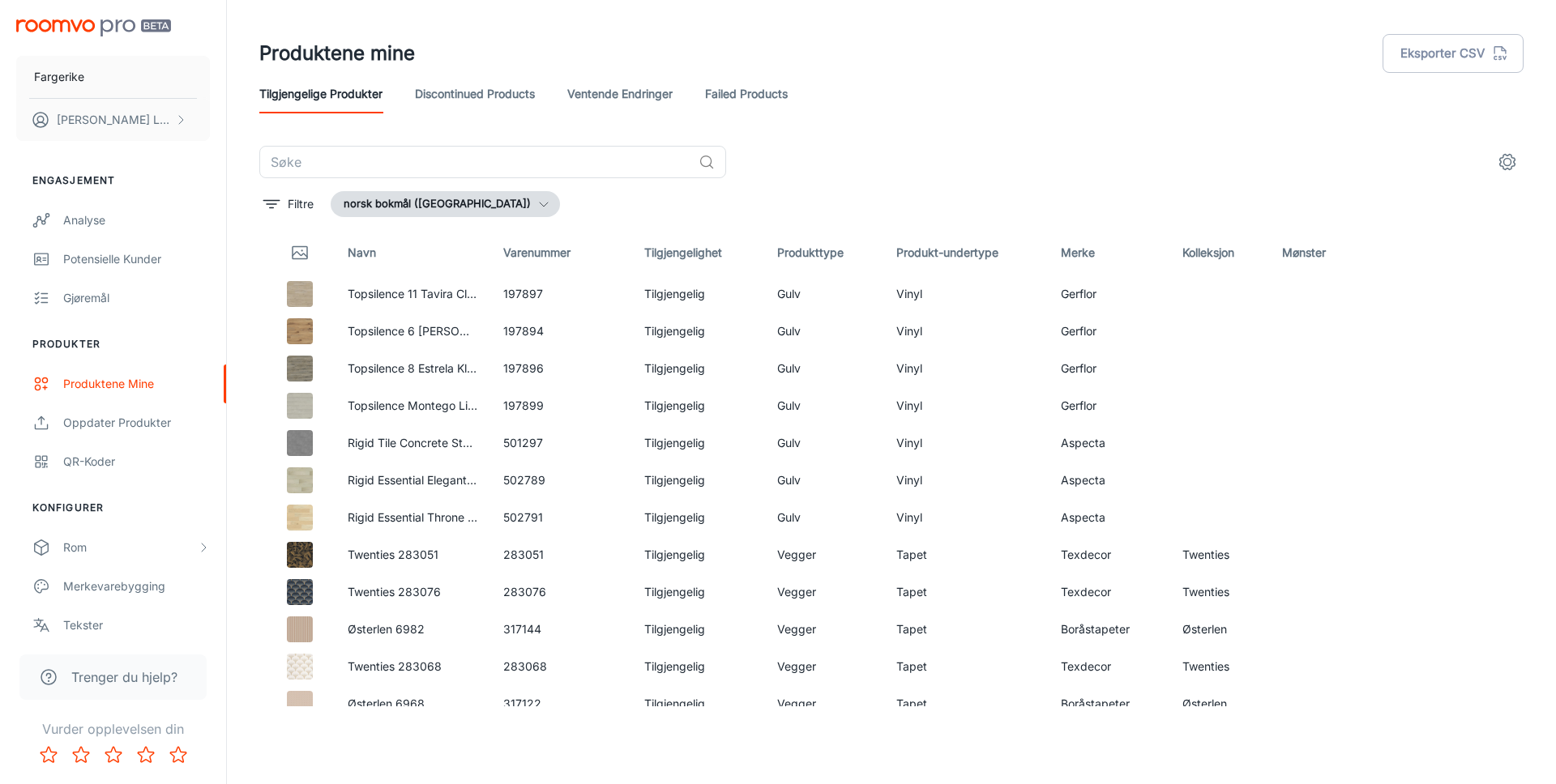
click at [1500, 158] on icon "settings" at bounding box center [1507, 162] width 19 height 19
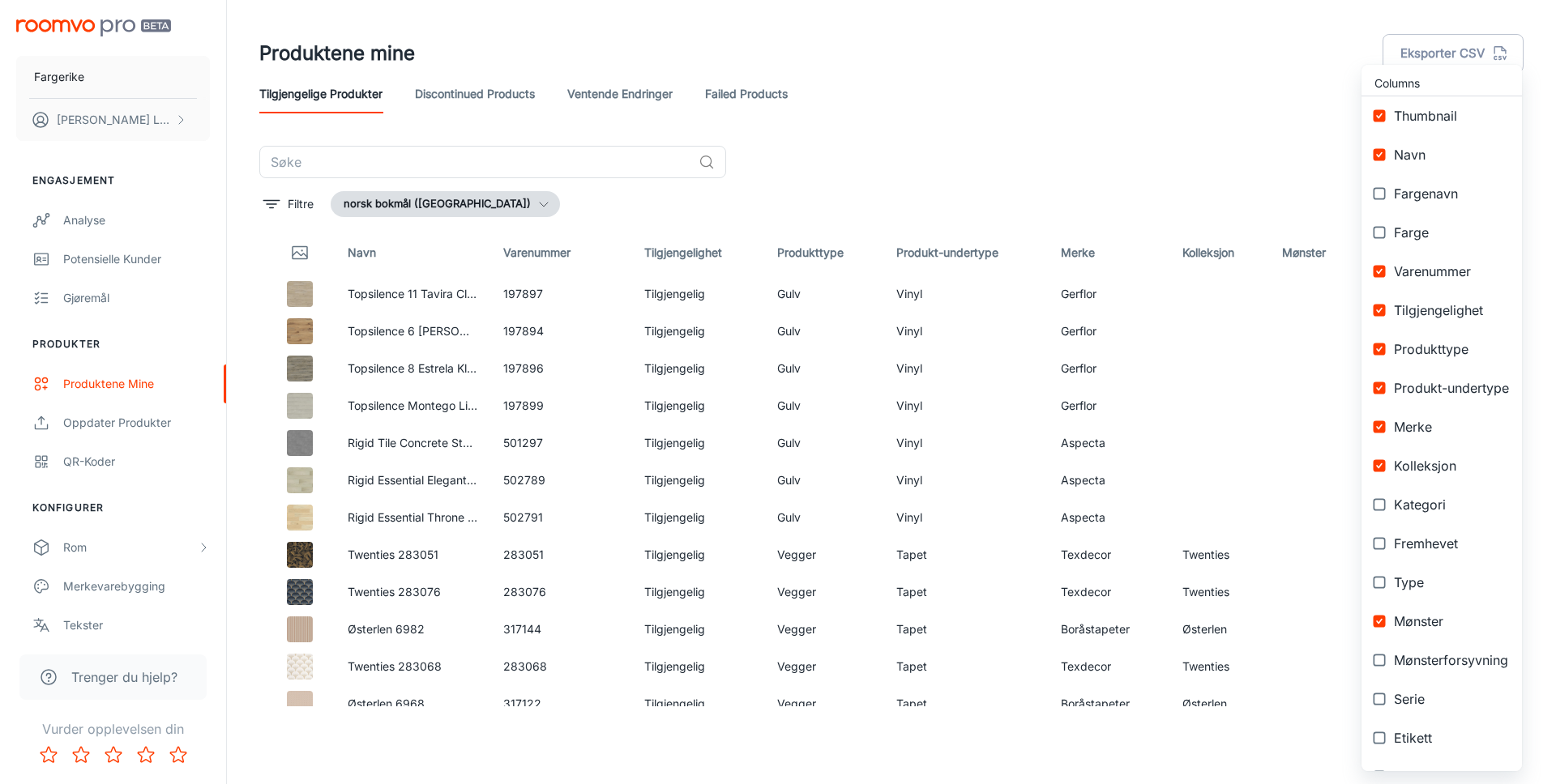
click at [1025, 135] on div at bounding box center [778, 392] width 1556 height 784
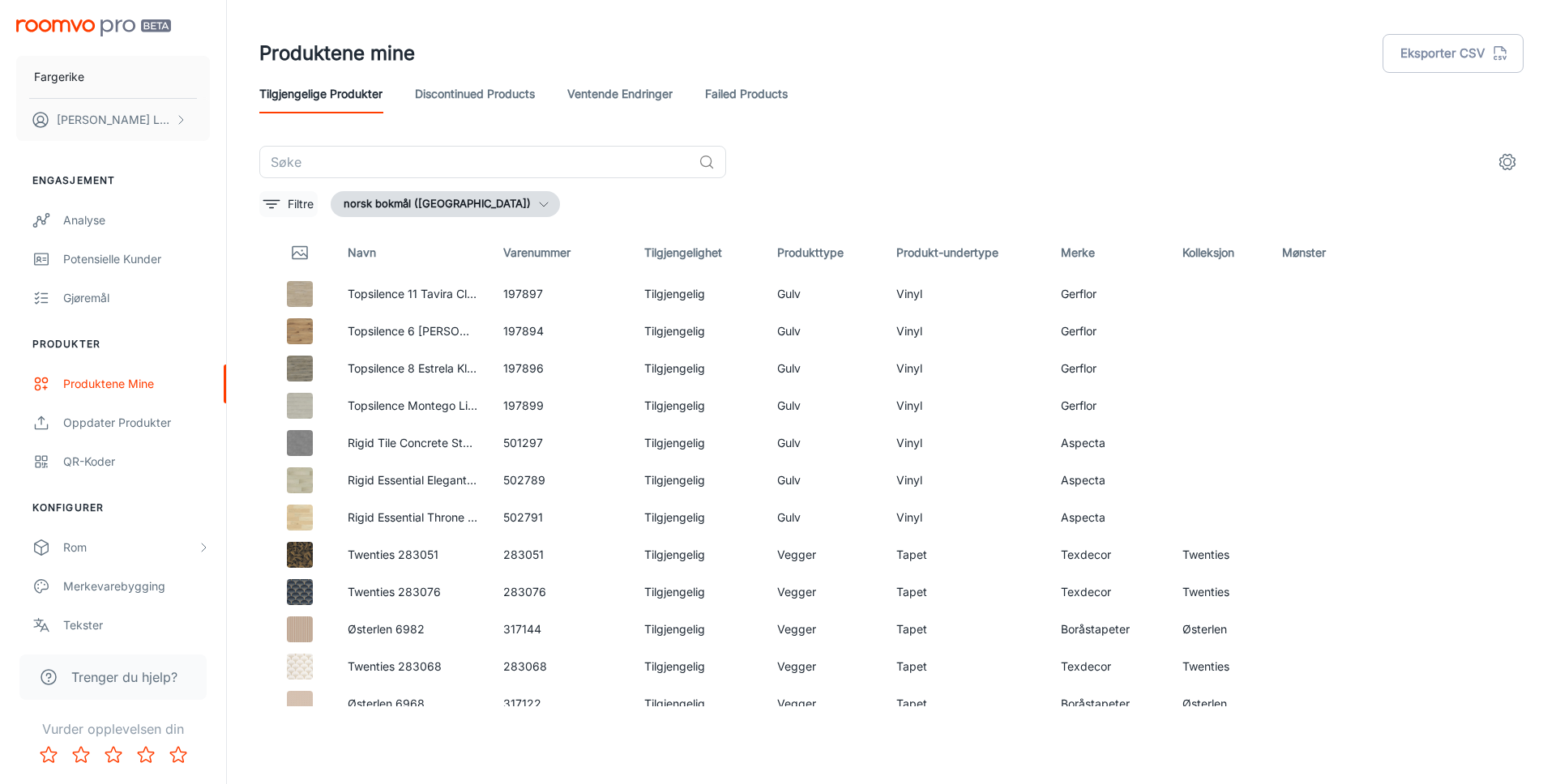
click at [291, 199] on p "Filtre" at bounding box center [300, 204] width 26 height 18
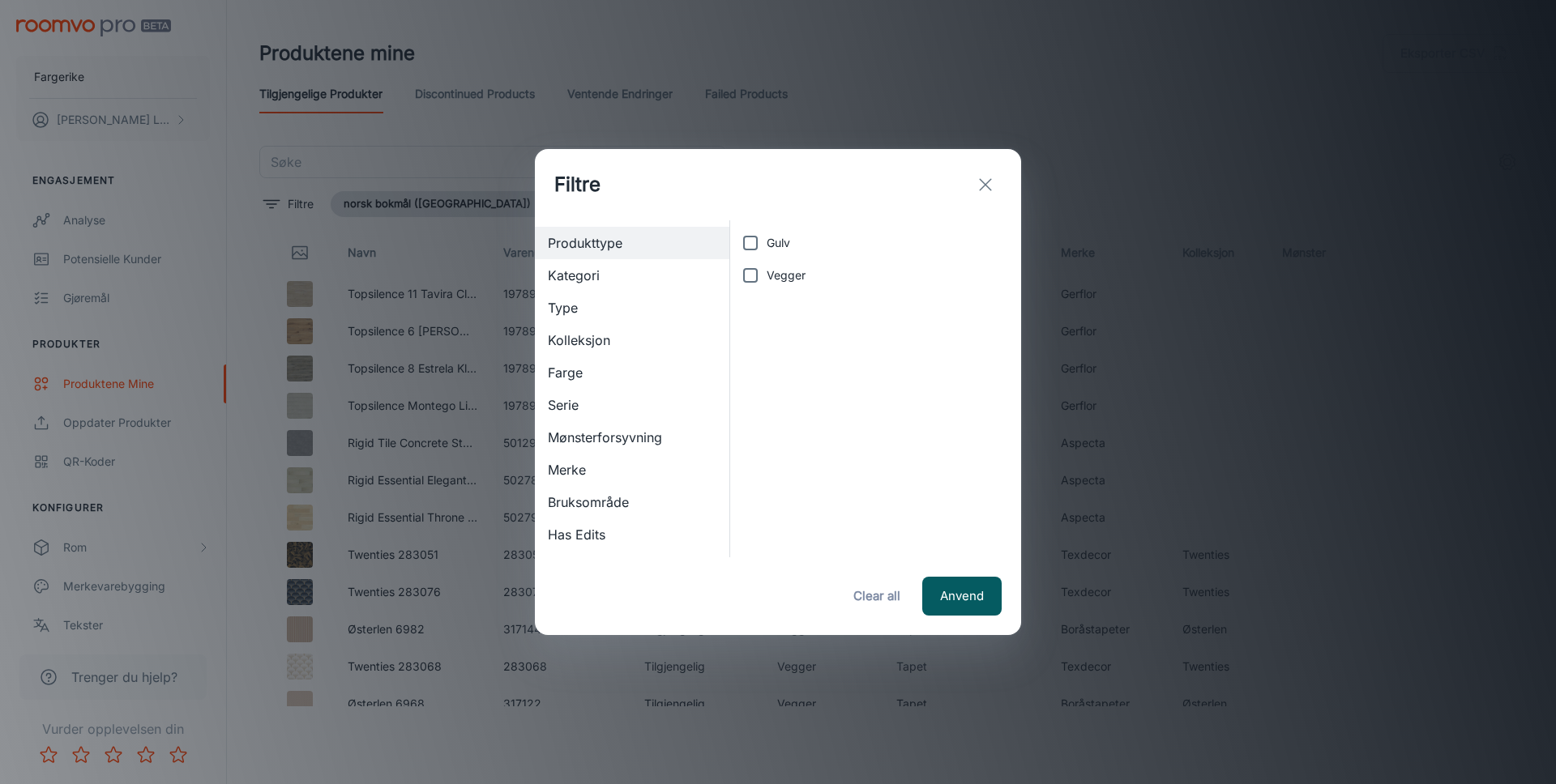
click at [752, 271] on input "Vegger" at bounding box center [751, 276] width 33 height 33
click at [750, 275] on input "Vegger" at bounding box center [751, 276] width 33 height 33
checkbox input "false"
click at [663, 276] on span "Kategori" at bounding box center [631, 276] width 168 height 19
click at [753, 379] on input "Tapet" at bounding box center [751, 373] width 33 height 33
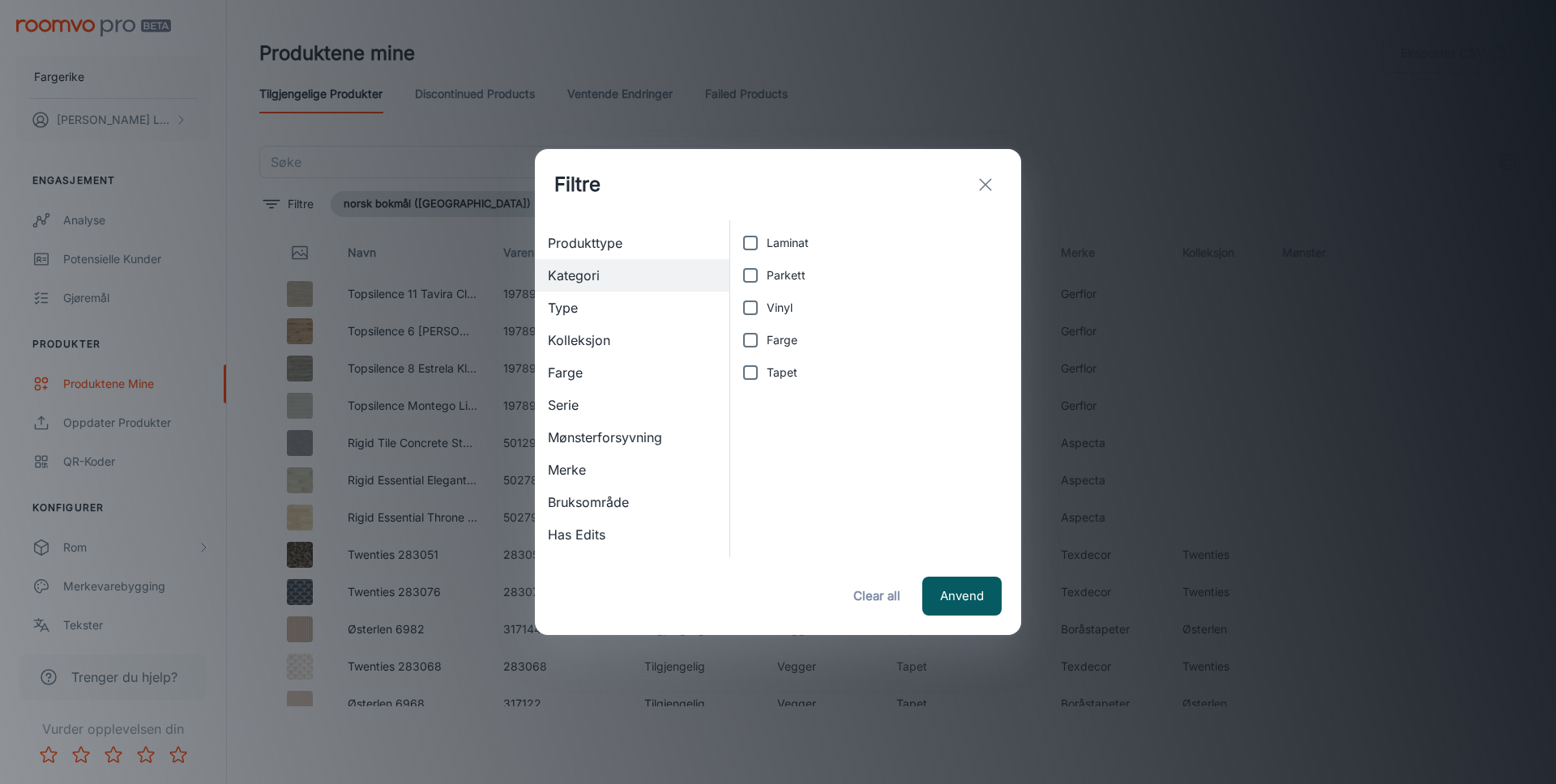
checkbox input "true"
click at [978, 600] on button "Anvend" at bounding box center [961, 596] width 80 height 38
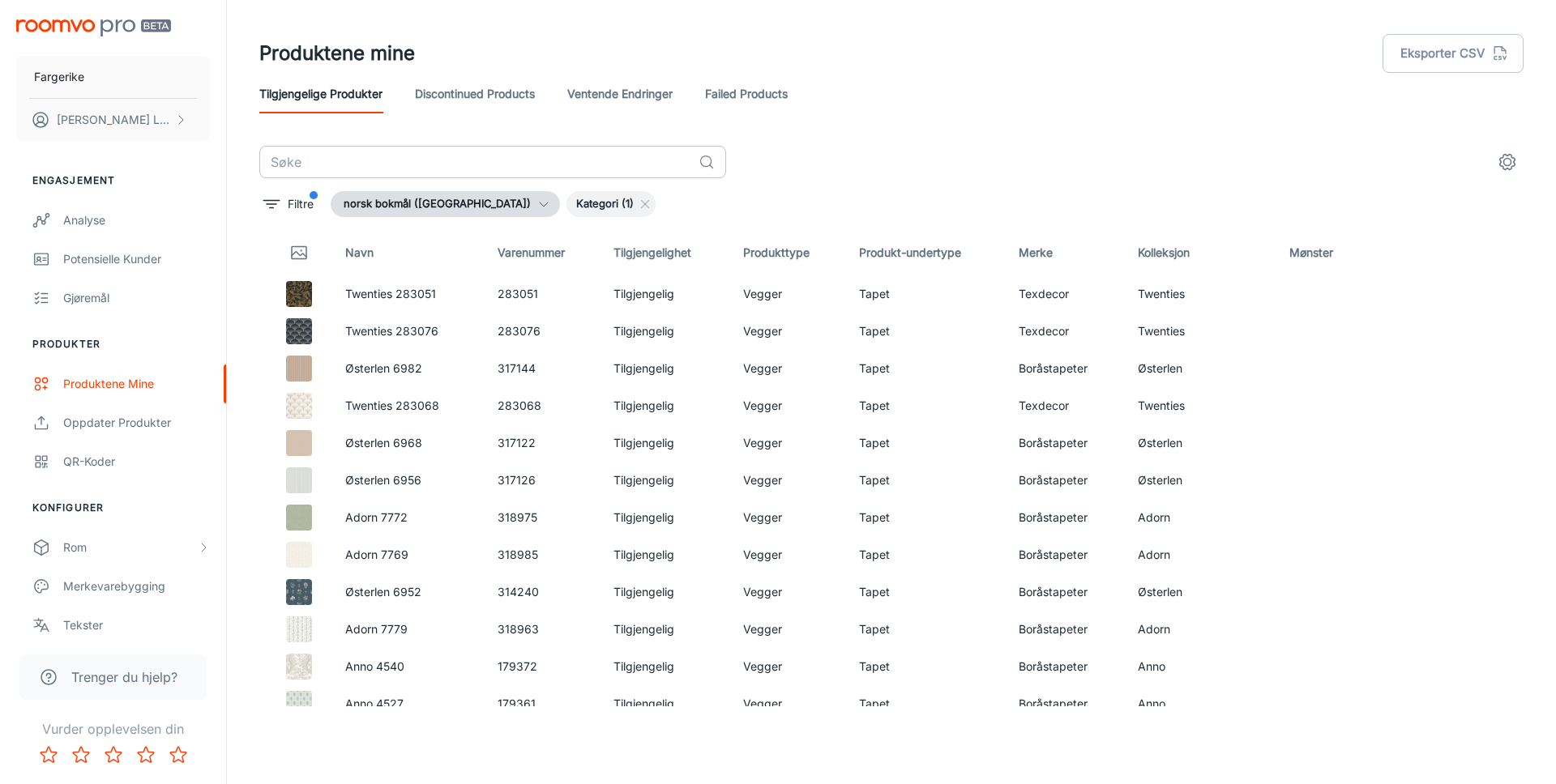
click at [621, 168] on input "text" at bounding box center [476, 162] width 432 height 33
click at [861, 165] on div "​" at bounding box center [891, 162] width 1264 height 33
click at [880, 143] on header "Produktene mine Eksporter CSV Tilgjengelige produkter Discontinued Products Ven…" at bounding box center [892, 73] width 1303 height 146
click at [280, 199] on icon "filter" at bounding box center [271, 204] width 19 height 19
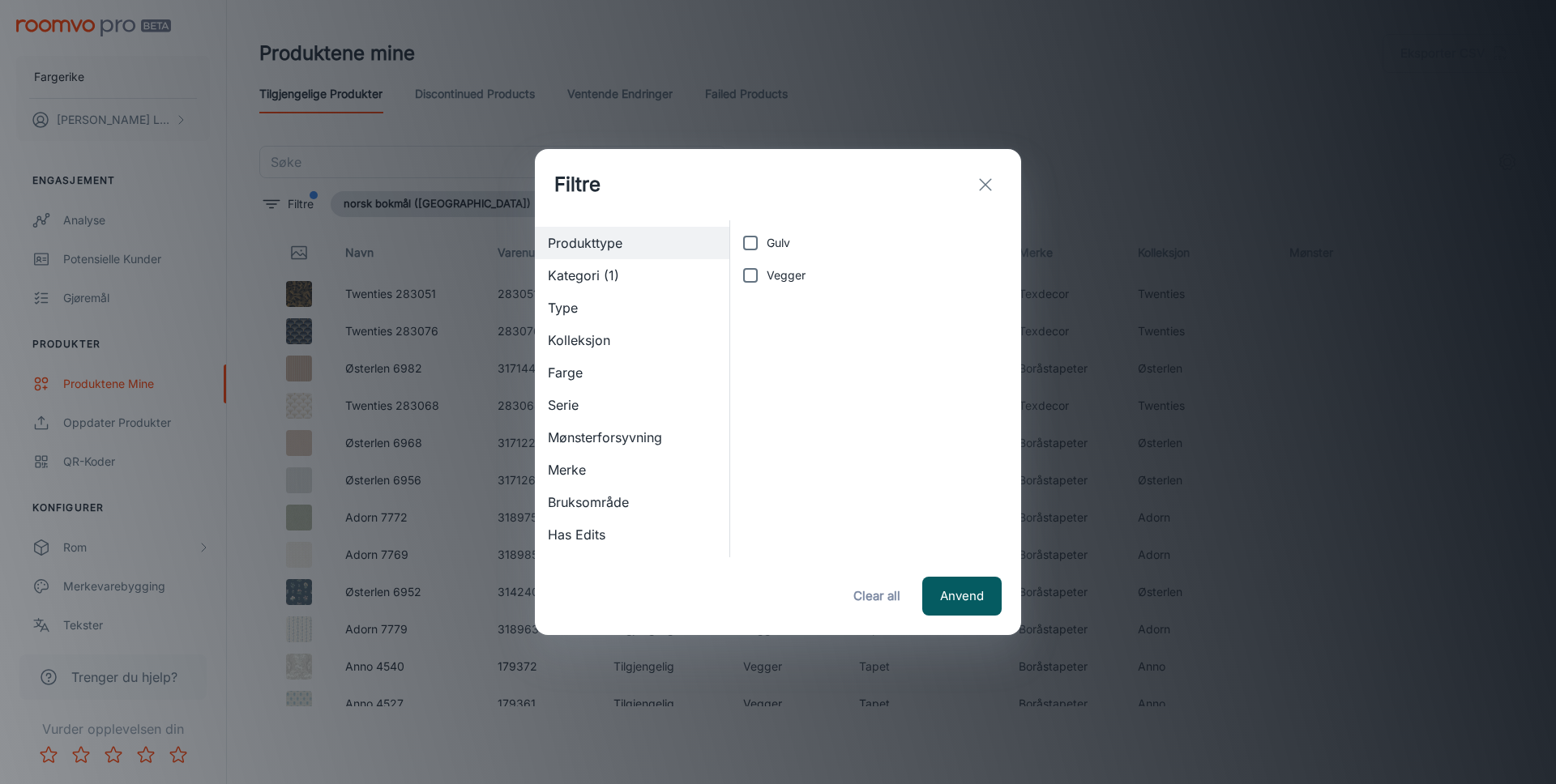
click at [756, 249] on input "Gulv" at bounding box center [751, 243] width 33 height 33
checkbox input "true"
click at [655, 270] on span "Kategori (1)" at bounding box center [631, 276] width 168 height 19
click at [744, 380] on input "Tapet" at bounding box center [751, 373] width 33 height 33
checkbox input "false"
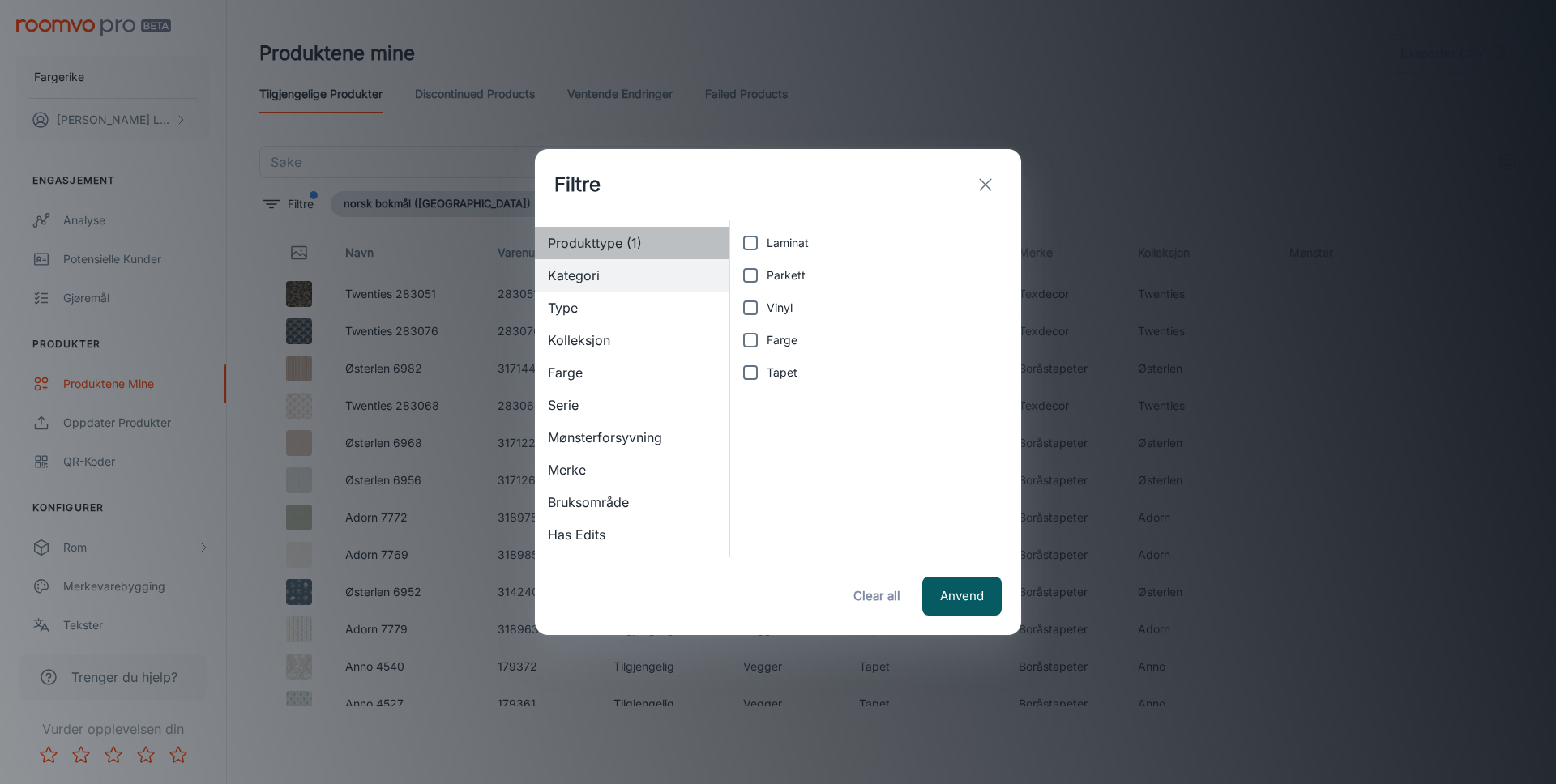
click at [624, 248] on span "Produkttype (1)" at bounding box center [631, 243] width 168 height 19
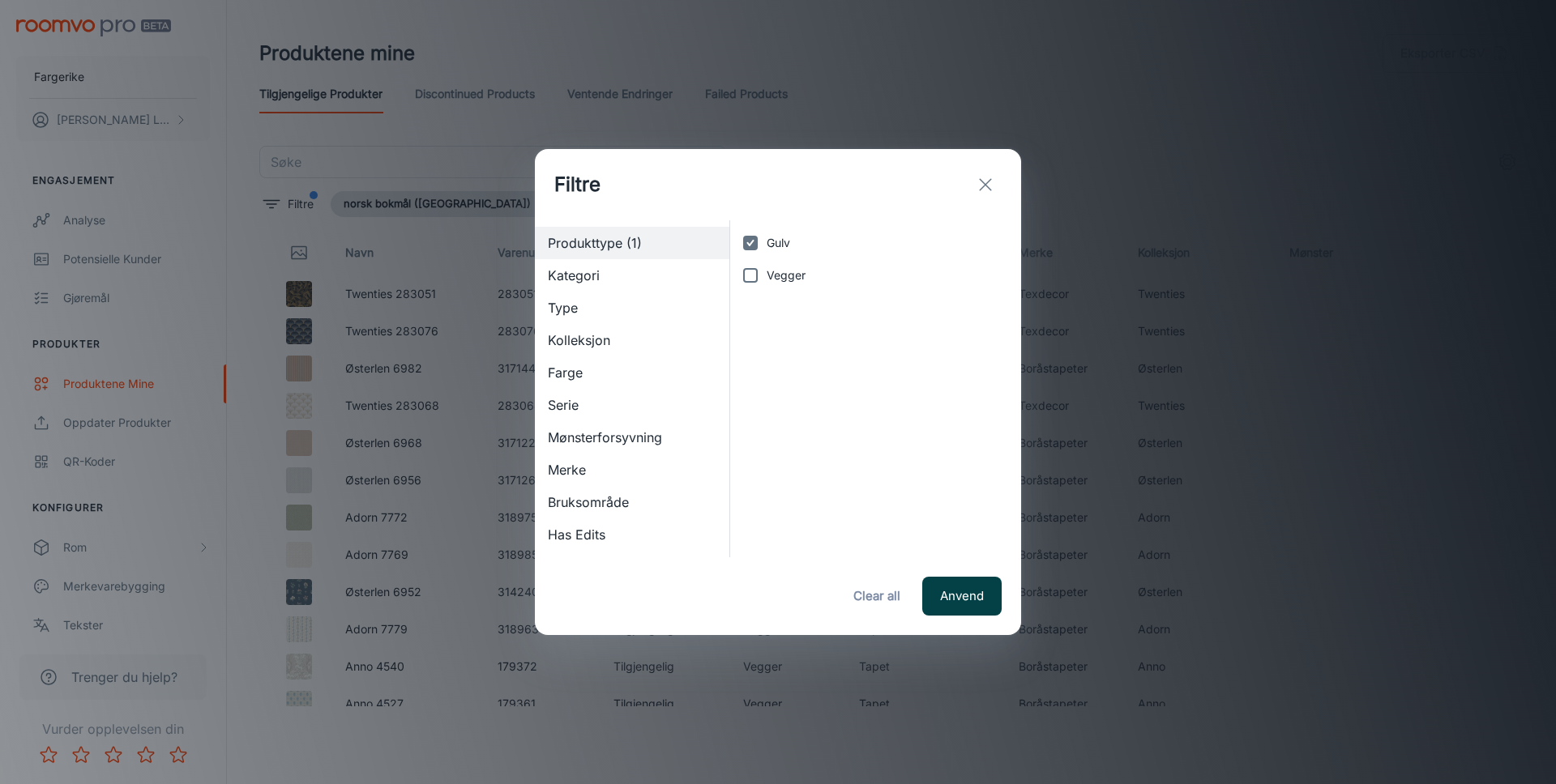
click at [960, 588] on button "Anvend" at bounding box center [961, 596] width 80 height 38
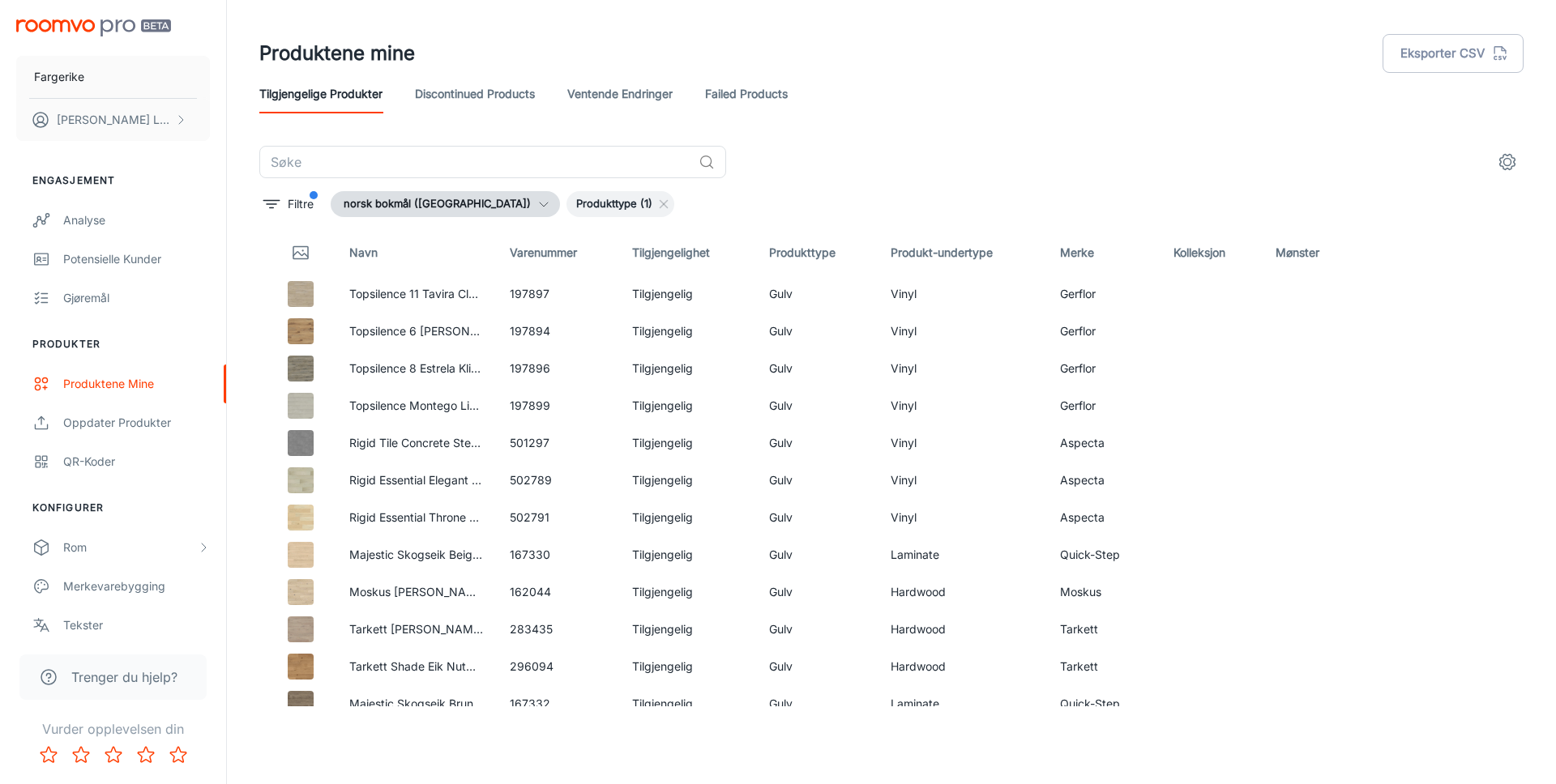
click at [978, 110] on div "Tilgjengelige produkter Discontinued Products Ventende endringer Failed Products" at bounding box center [891, 94] width 1264 height 38
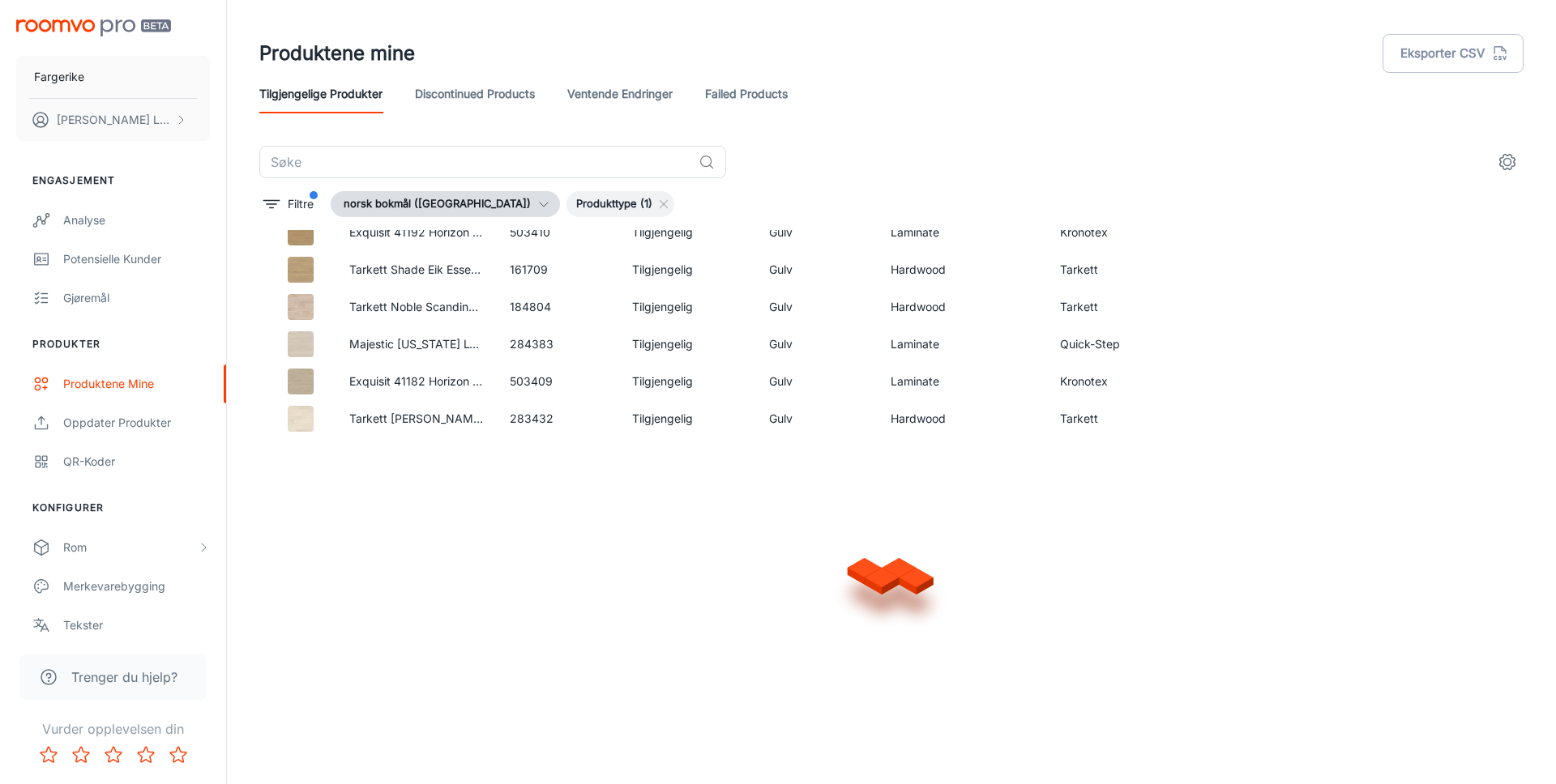
scroll to position [947, 0]
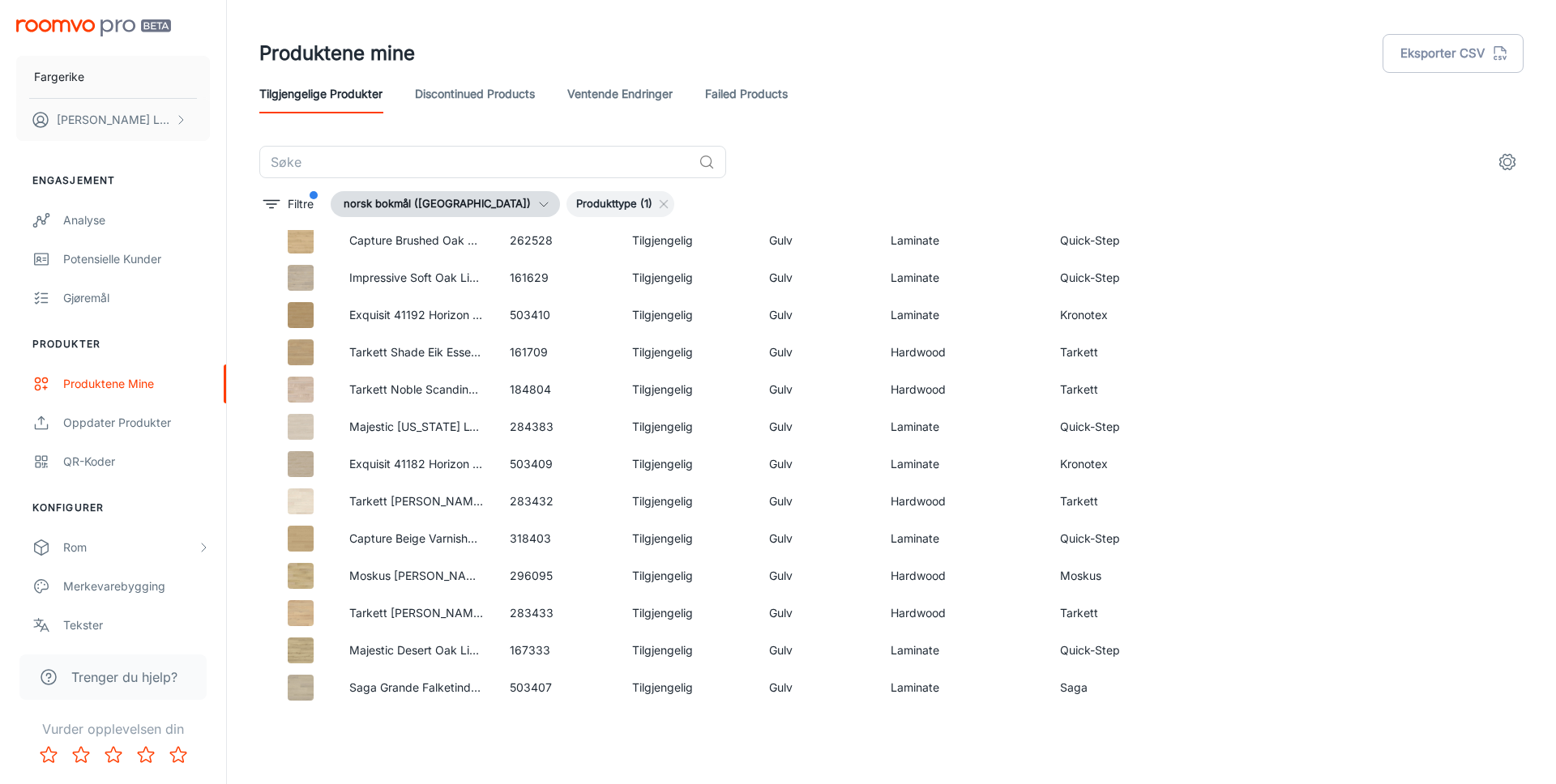
click at [948, 66] on div "Produktene mine Eksporter CSV" at bounding box center [891, 54] width 1264 height 42
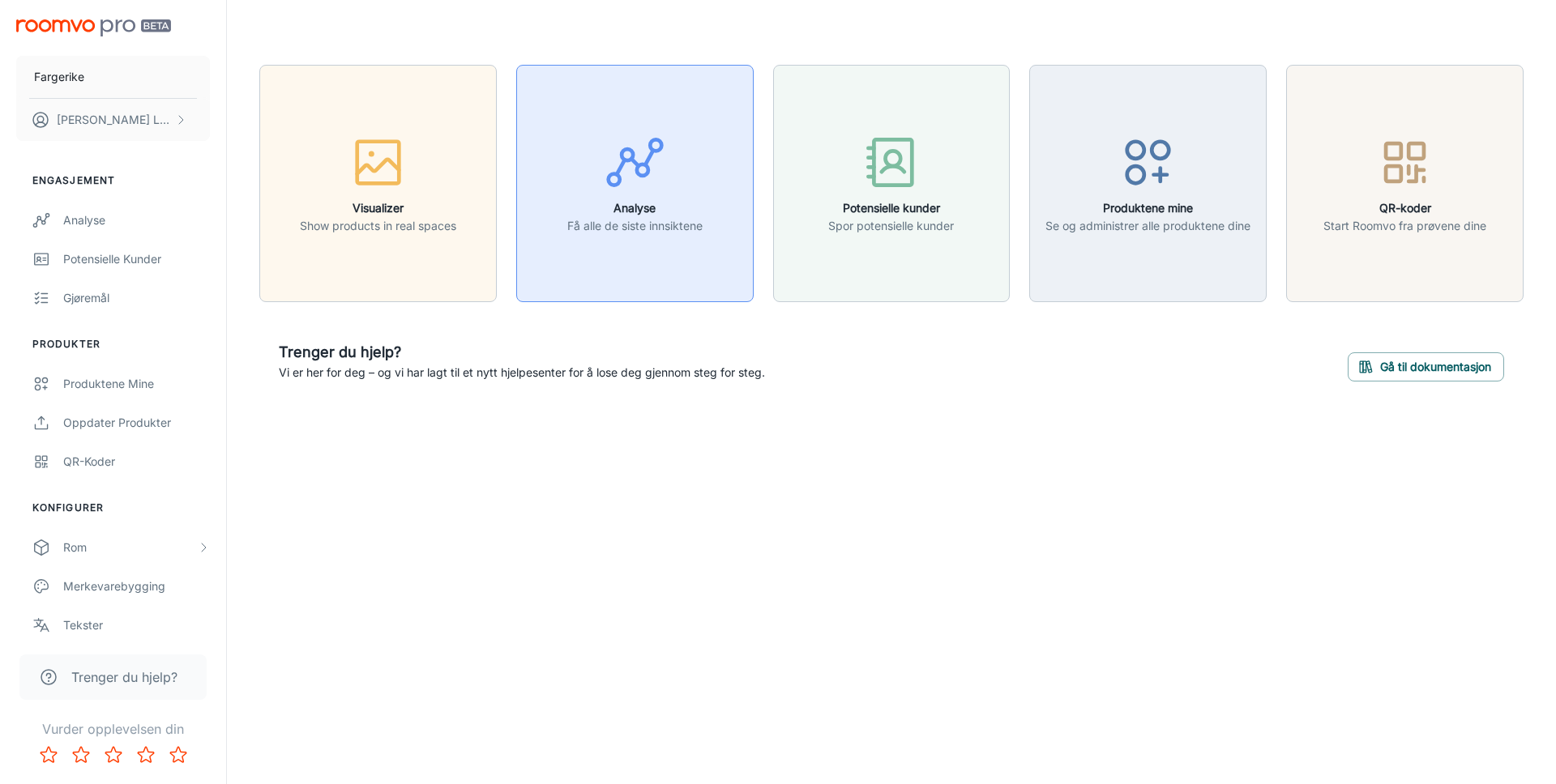
click at [617, 216] on h6 "Analyse" at bounding box center [634, 208] width 136 height 18
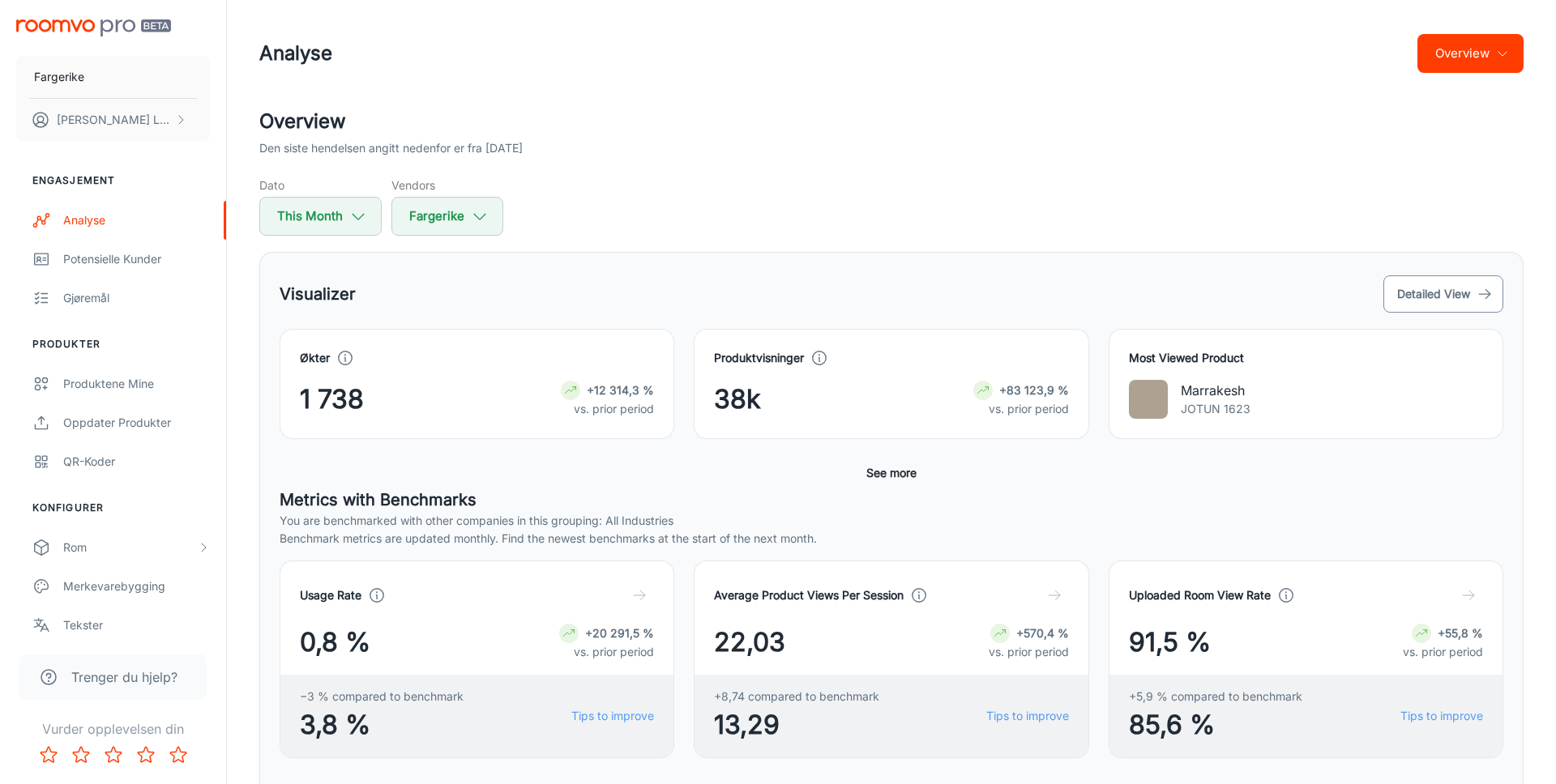
click at [1458, 294] on button "Detailed View" at bounding box center [1443, 294] width 120 height 37
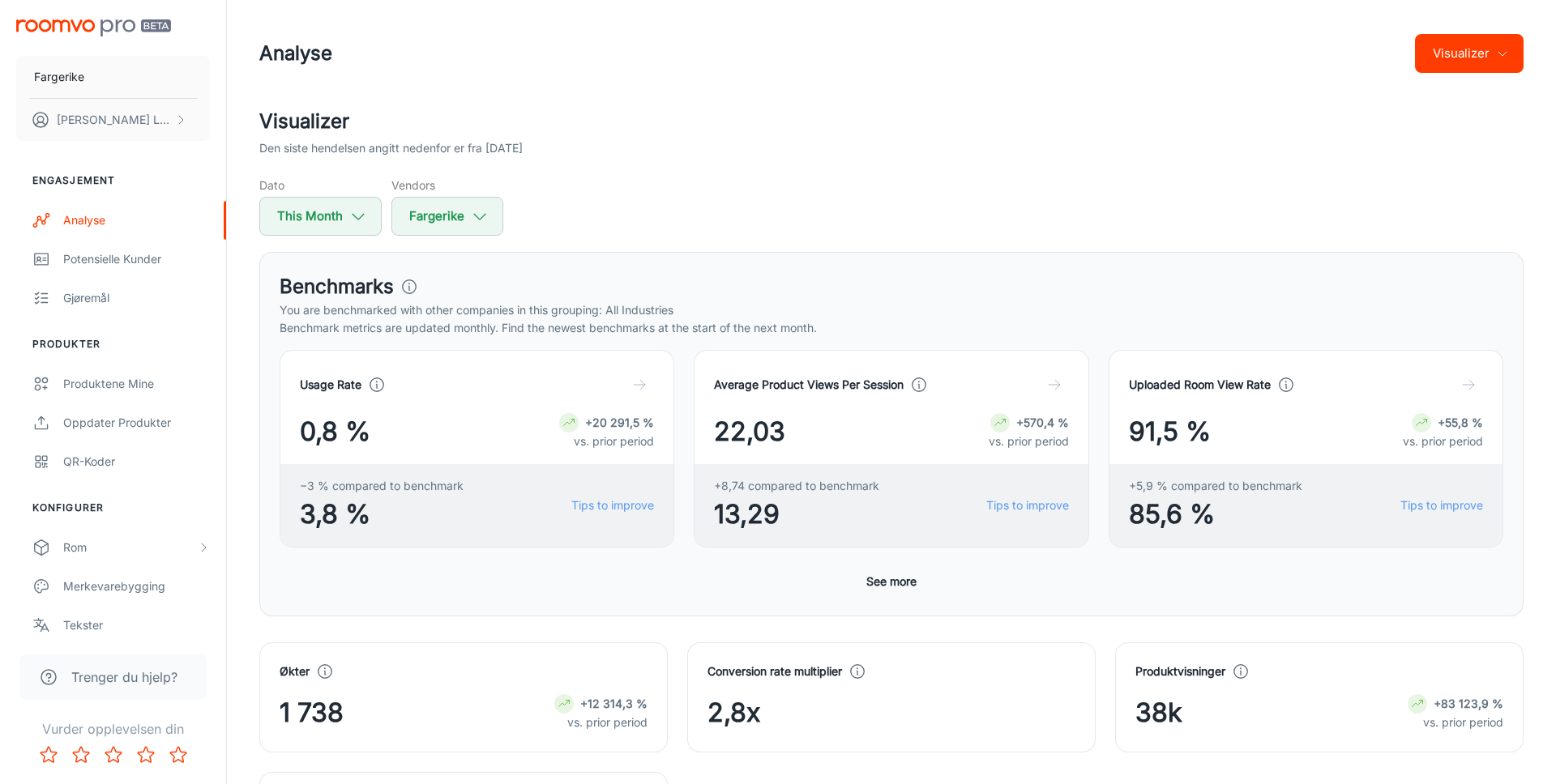
click at [1515, 53] on button "Visualizer" at bounding box center [1469, 53] width 109 height 38
click at [1318, 125] on div at bounding box center [778, 392] width 1556 height 784
click at [595, 198] on div "Dato This Month Vendors Fargerike" at bounding box center [891, 207] width 1264 height 60
click at [605, 135] on h2 "Visualizer" at bounding box center [891, 121] width 1264 height 29
